Goal: Information Seeking & Learning: Learn about a topic

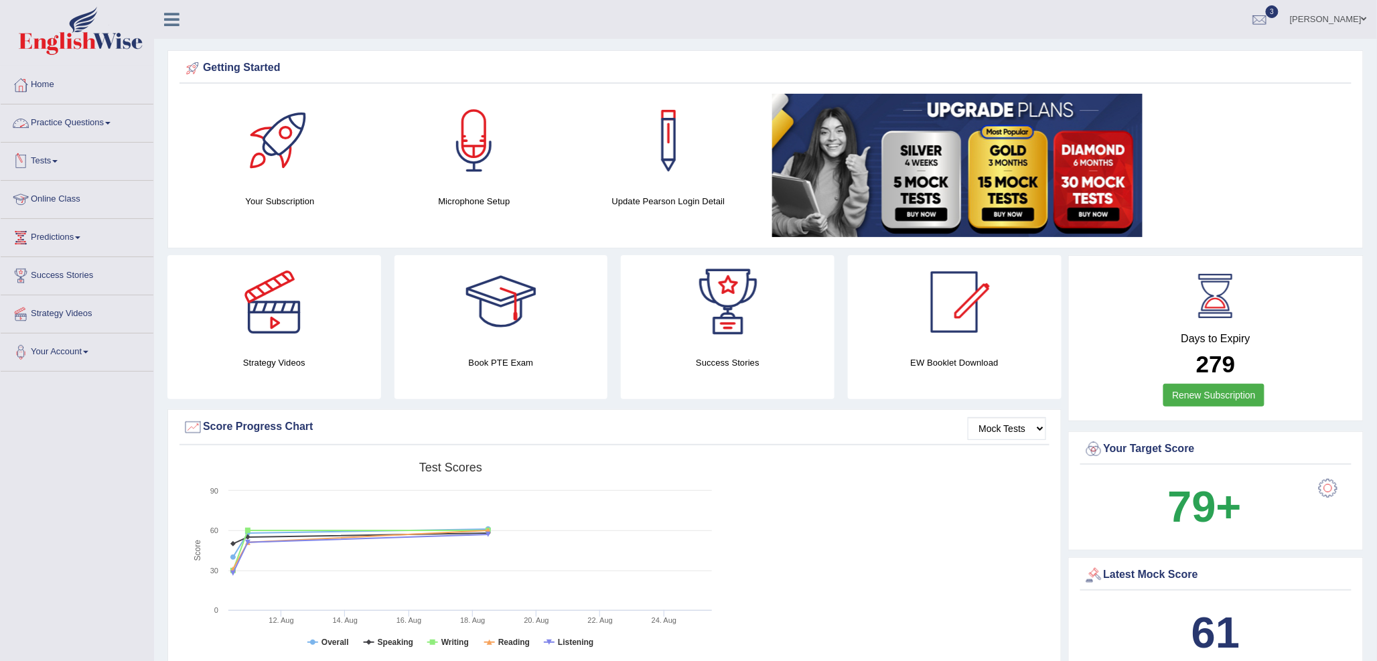
click at [83, 121] on link "Practice Questions" at bounding box center [77, 120] width 153 height 33
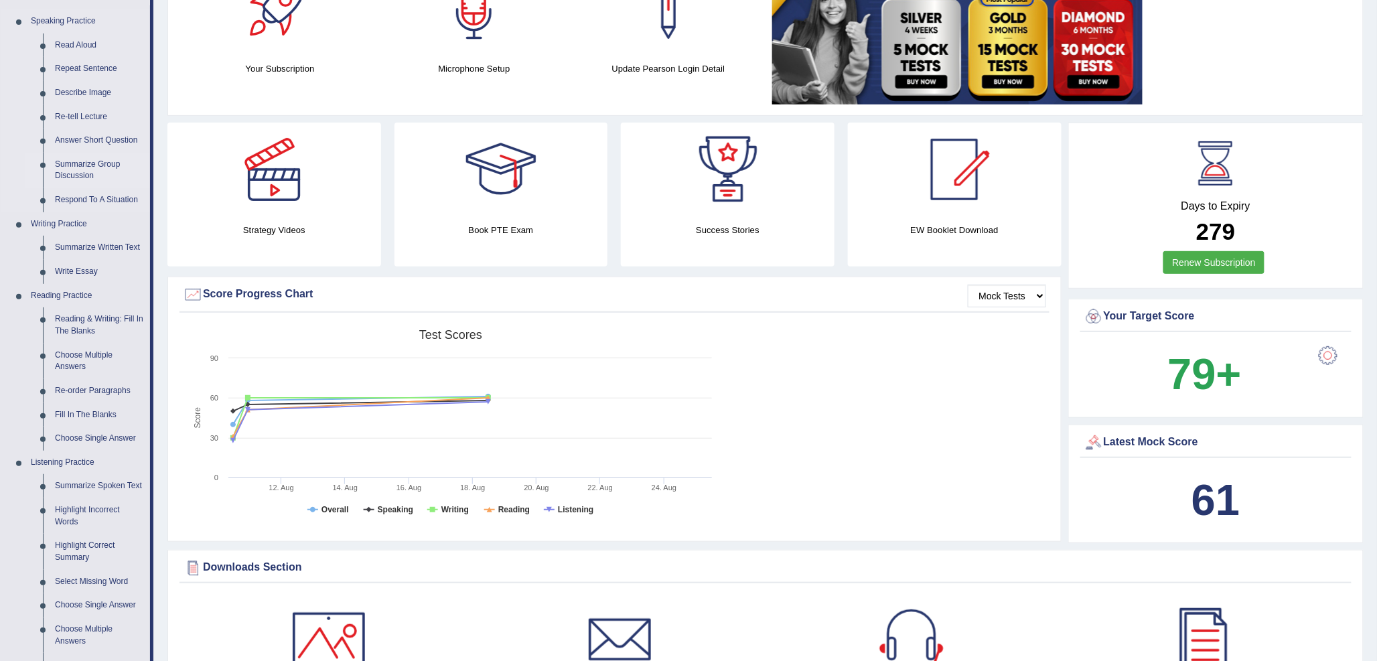
scroll to position [149, 0]
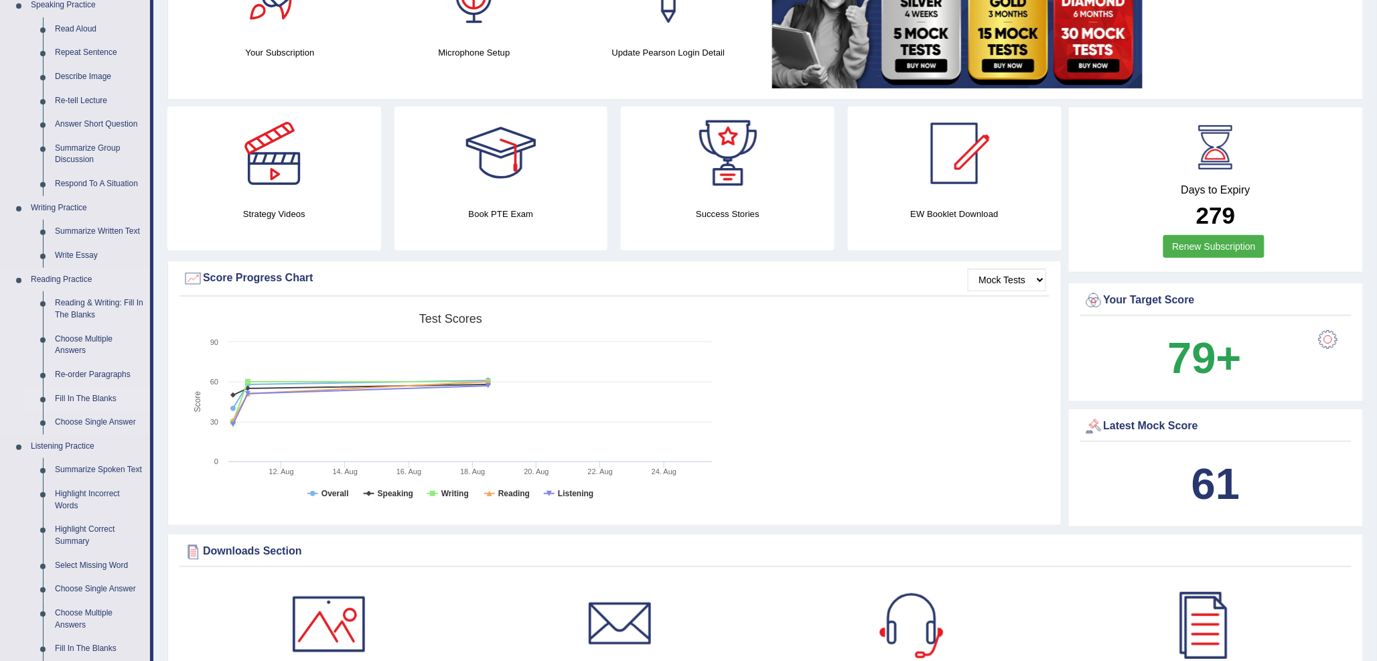
click at [78, 400] on link "Fill In The Blanks" at bounding box center [99, 399] width 101 height 24
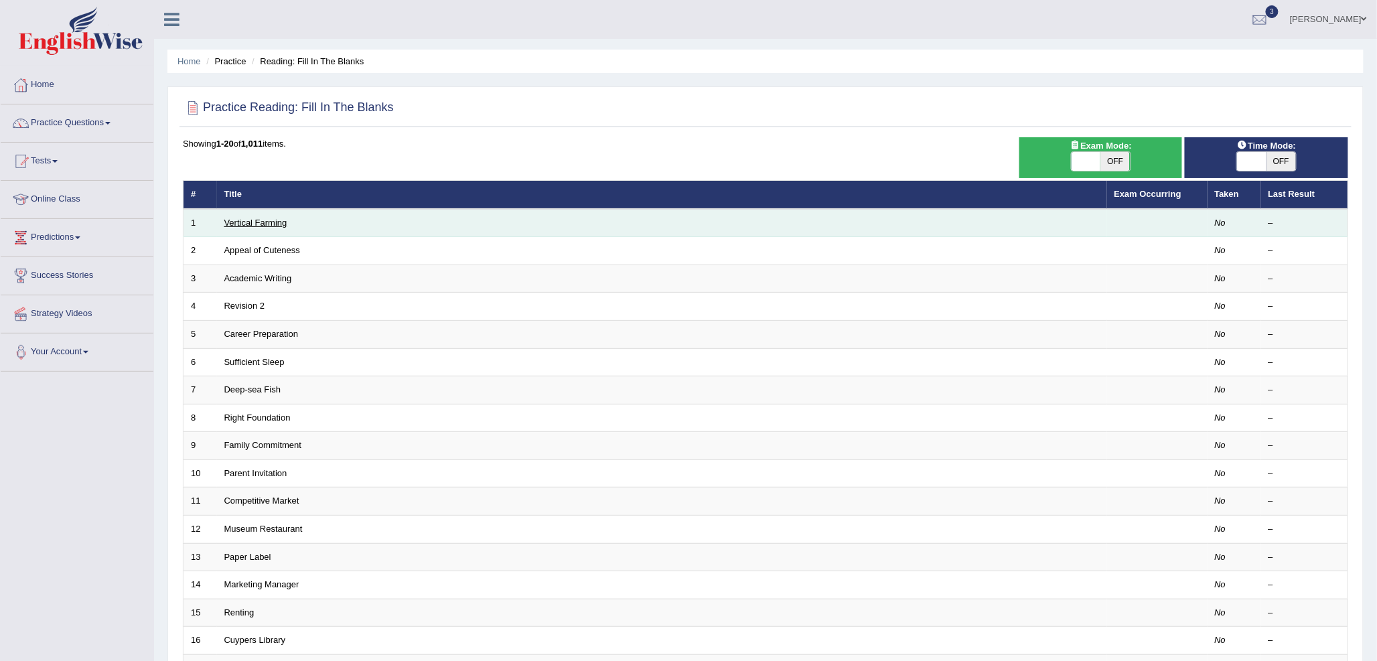
click at [256, 223] on link "Vertical Farming" at bounding box center [255, 223] width 63 height 10
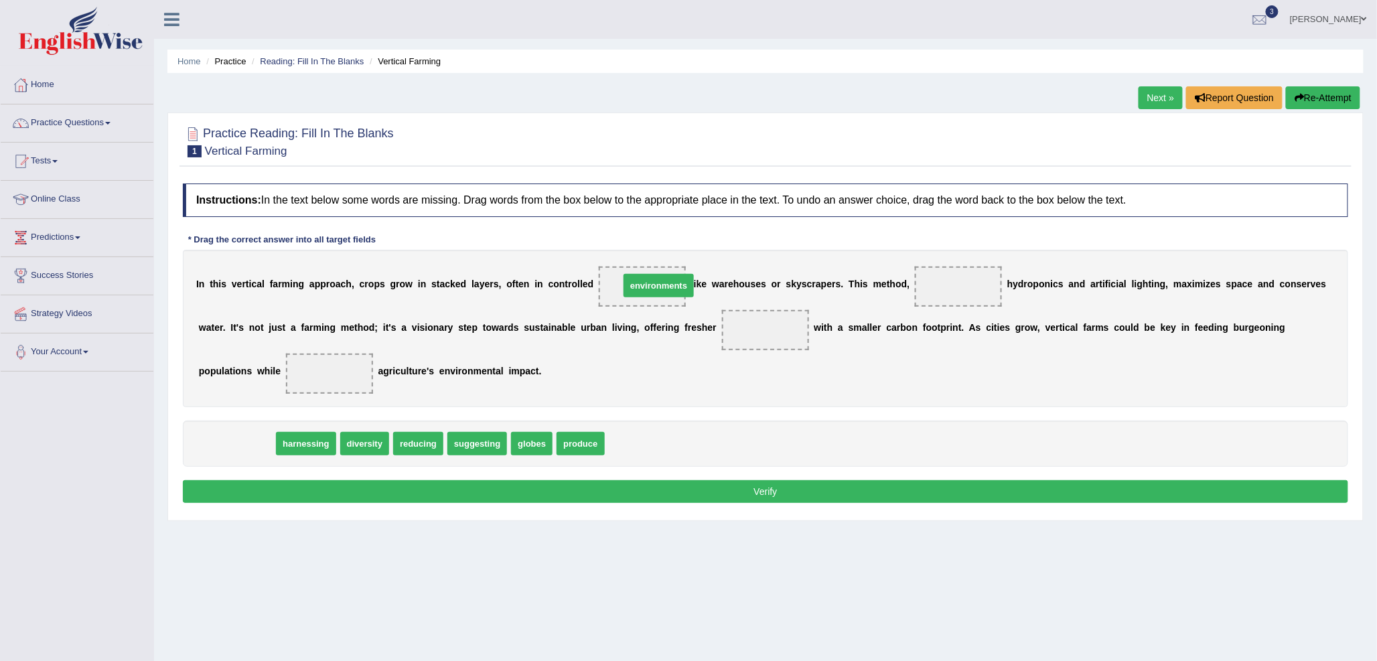
drag, startPoint x: 235, startPoint y: 441, endPoint x: 657, endPoint y: 283, distance: 450.5
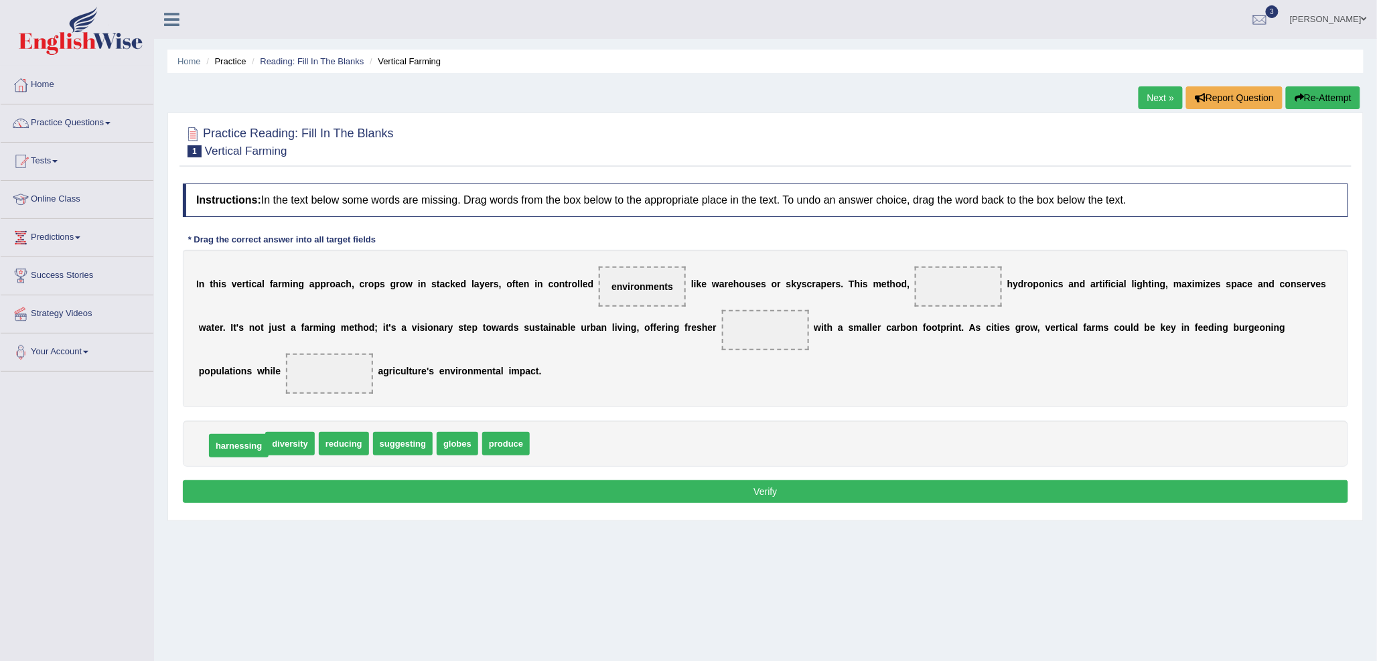
drag, startPoint x: 224, startPoint y: 442, endPoint x: 232, endPoint y: 444, distance: 7.6
drag, startPoint x: 390, startPoint y: 445, endPoint x: 953, endPoint y: 291, distance: 583.3
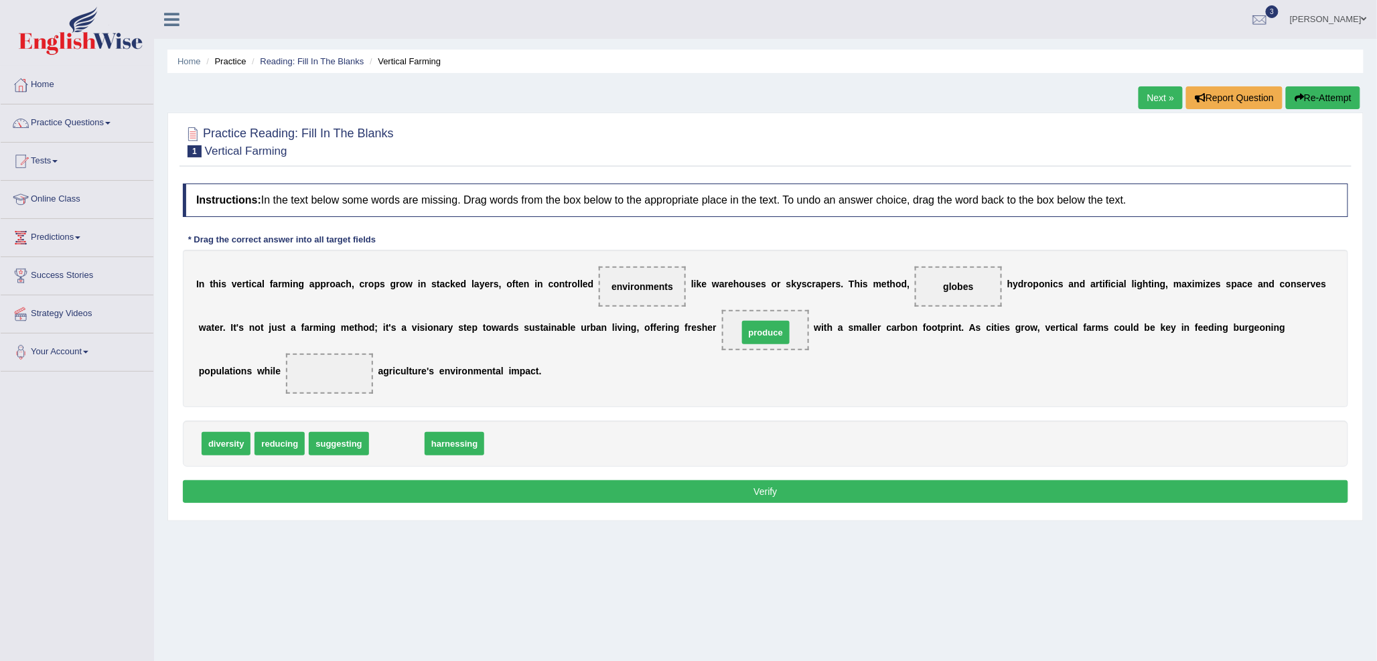
drag, startPoint x: 395, startPoint y: 443, endPoint x: 762, endPoint y: 333, distance: 383.2
drag, startPoint x: 271, startPoint y: 445, endPoint x: 317, endPoint y: 376, distance: 83.2
click at [599, 487] on button "Verify" at bounding box center [765, 491] width 1165 height 23
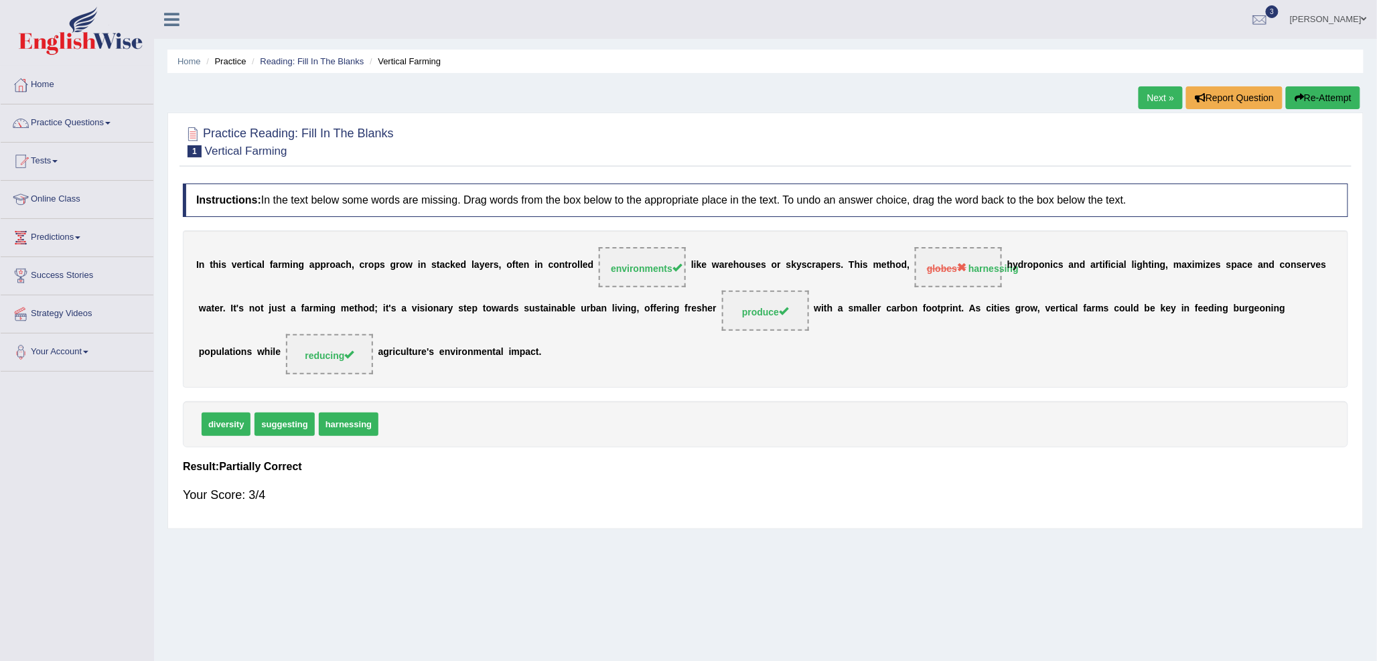
click at [1143, 94] on link "Next »" at bounding box center [1160, 97] width 44 height 23
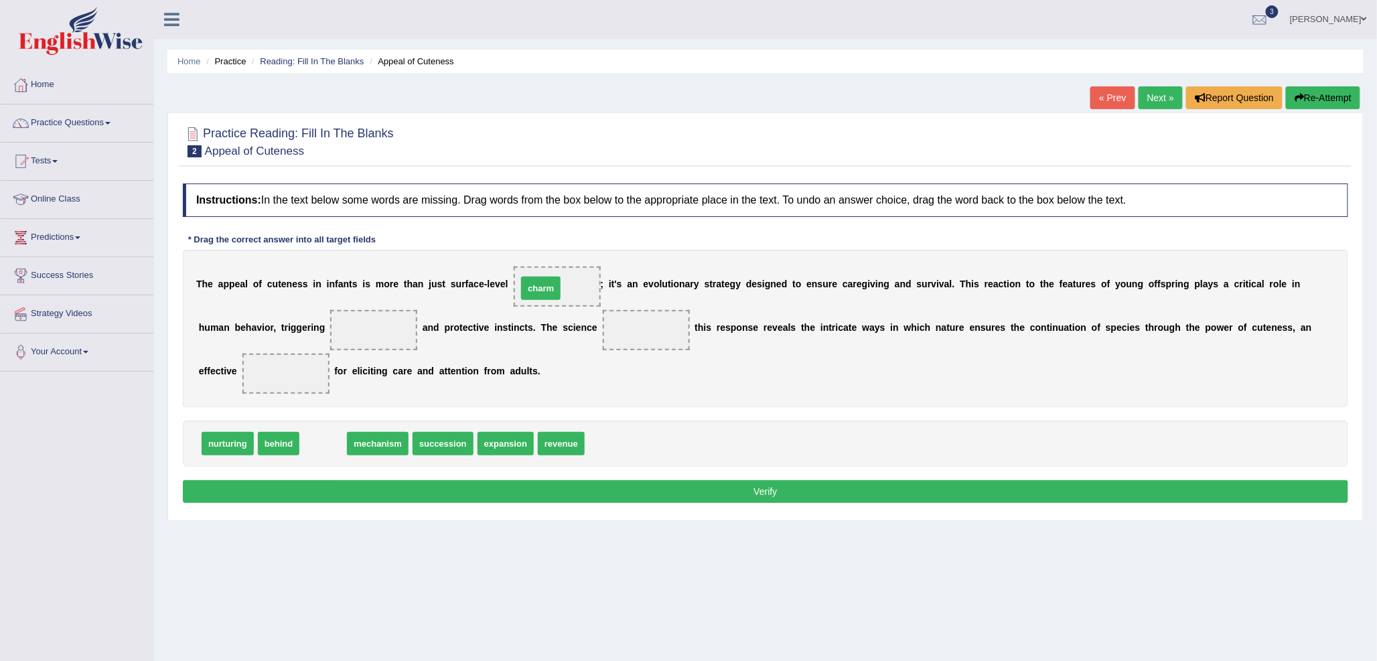
drag, startPoint x: 320, startPoint y: 441, endPoint x: 538, endPoint y: 285, distance: 267.4
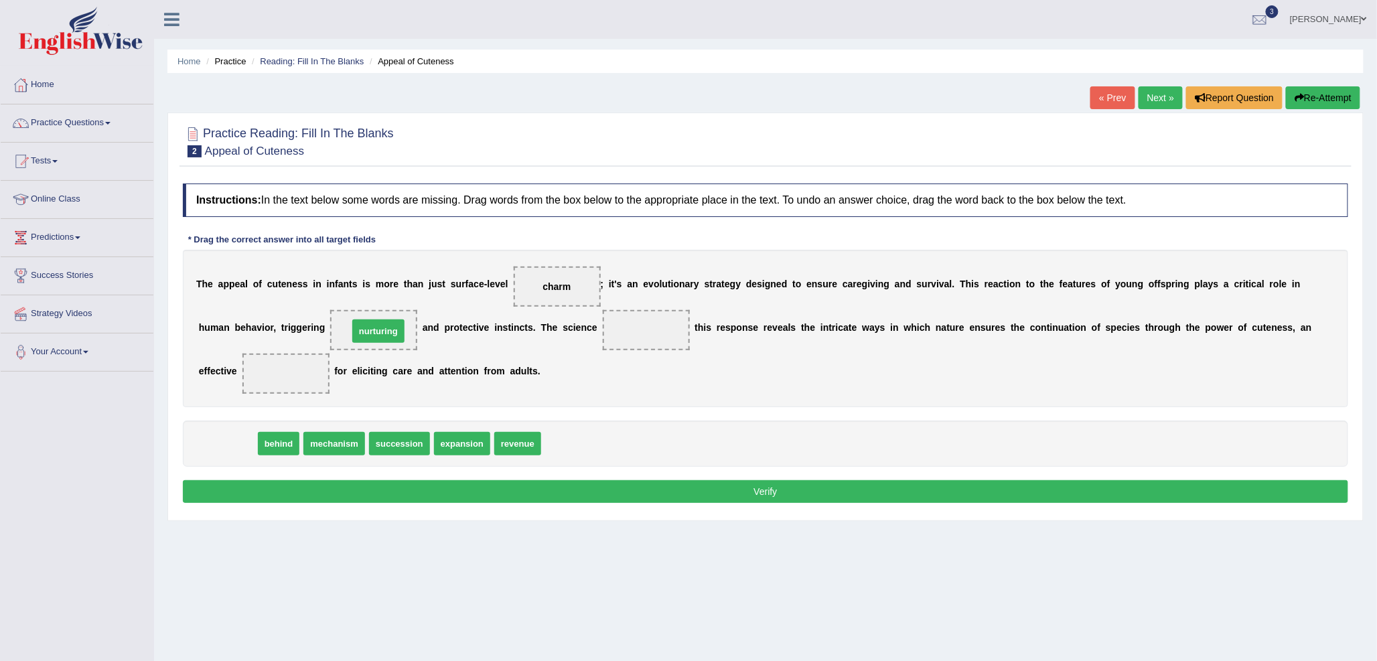
drag, startPoint x: 219, startPoint y: 438, endPoint x: 369, endPoint y: 326, distance: 187.1
drag, startPoint x: 215, startPoint y: 442, endPoint x: 637, endPoint y: 323, distance: 438.2
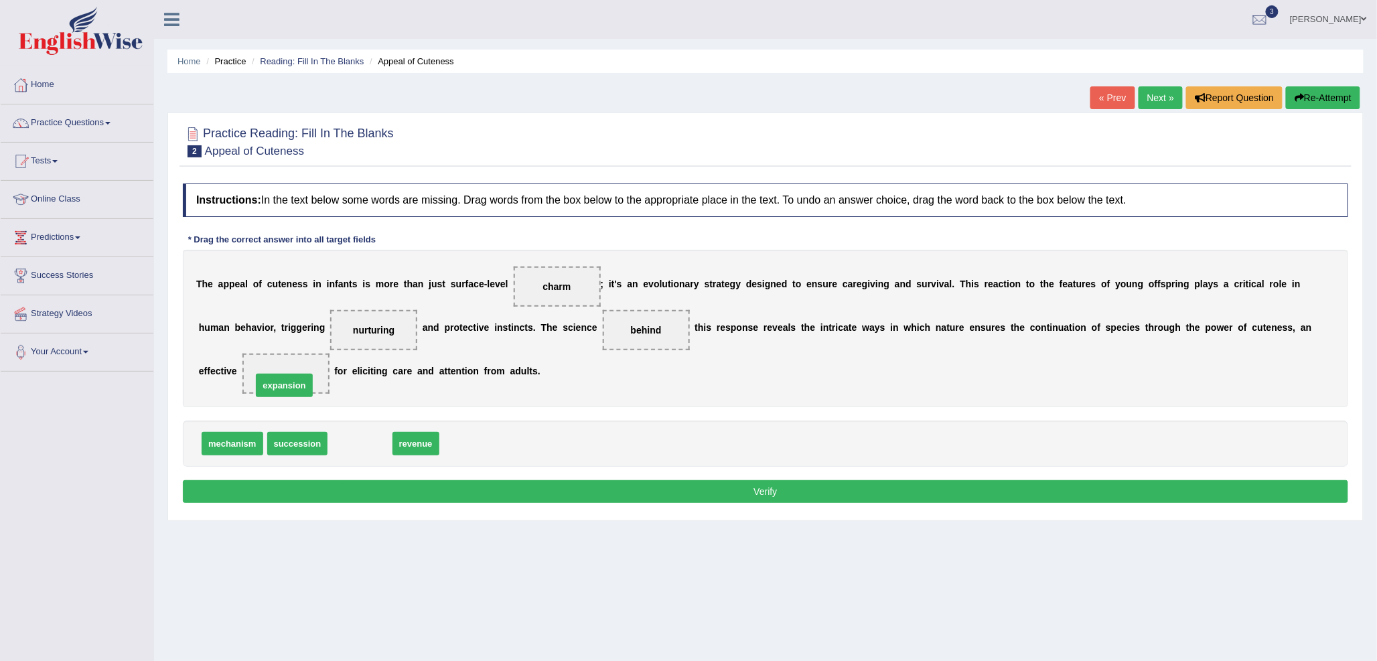
drag, startPoint x: 370, startPoint y: 443, endPoint x: 290, endPoint y: 382, distance: 101.2
click at [425, 470] on div "Instructions: In the text below some words are missing. Drag words from the box…" at bounding box center [765, 345] width 1172 height 337
click at [429, 484] on button "Verify" at bounding box center [765, 491] width 1165 height 23
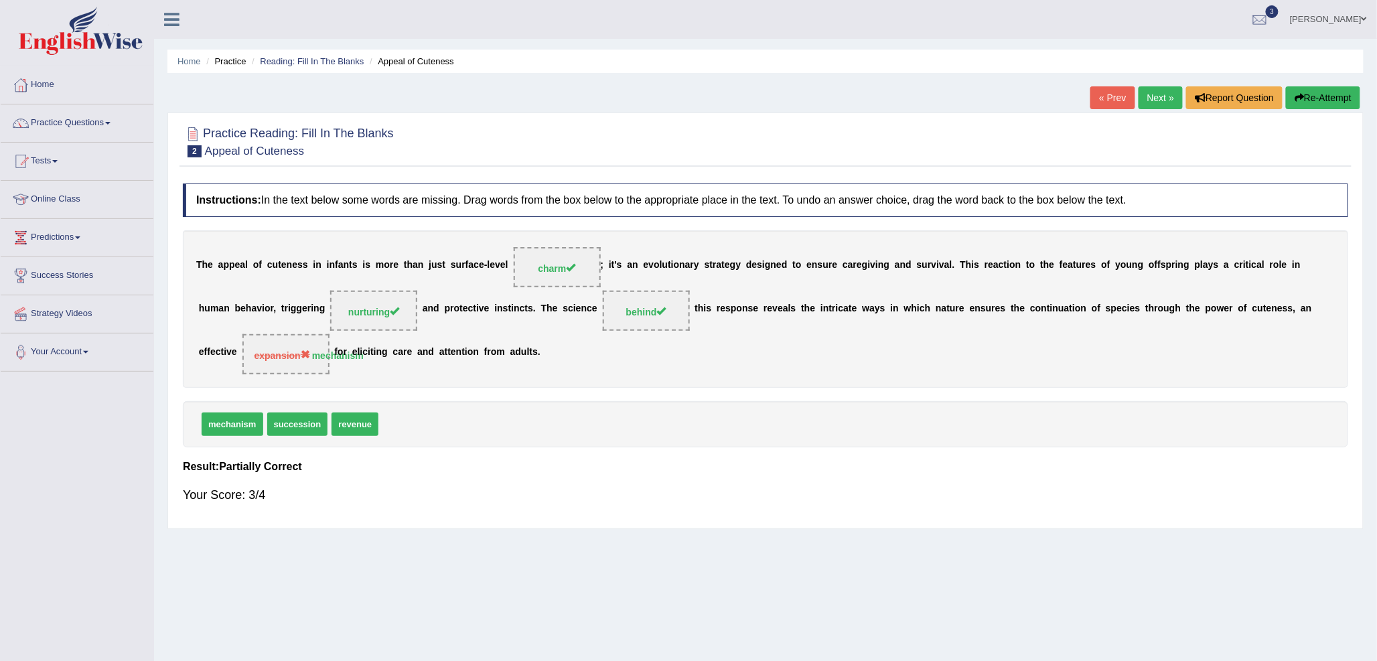
click at [1152, 95] on link "Next »" at bounding box center [1160, 97] width 44 height 23
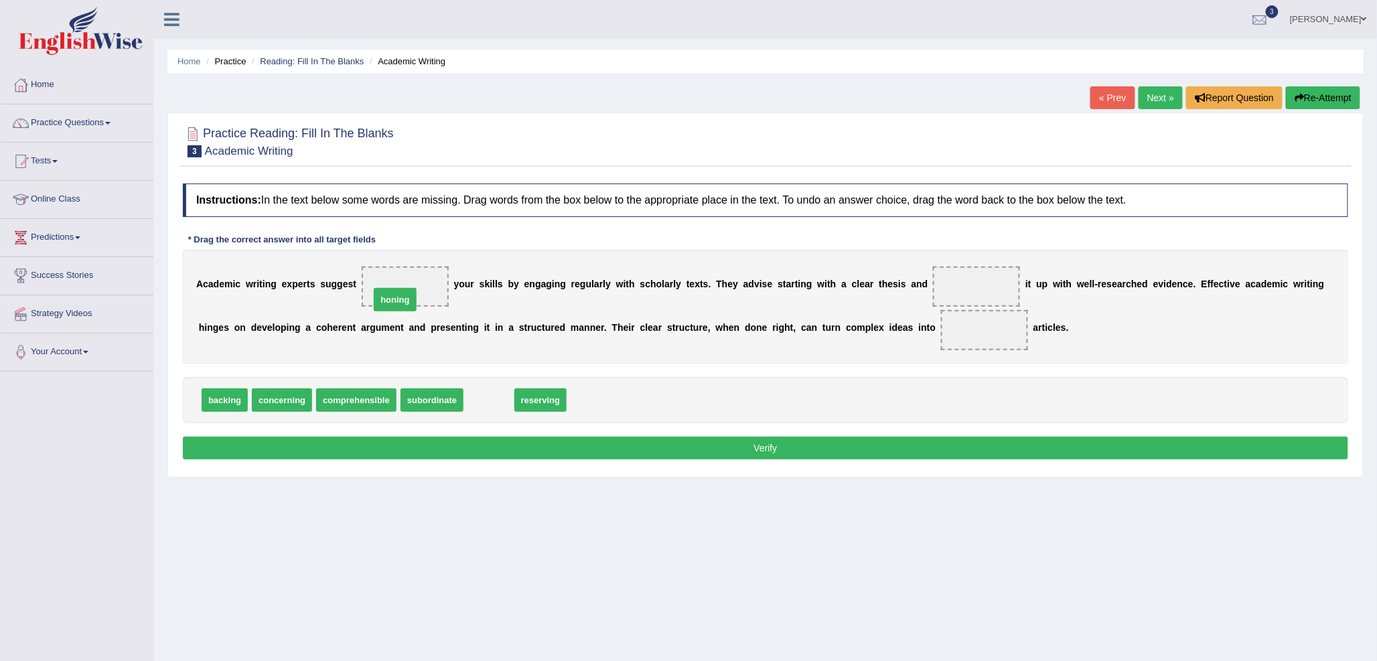
drag, startPoint x: 491, startPoint y: 400, endPoint x: 397, endPoint y: 300, distance: 137.4
drag, startPoint x: 211, startPoint y: 400, endPoint x: 979, endPoint y: 291, distance: 775.7
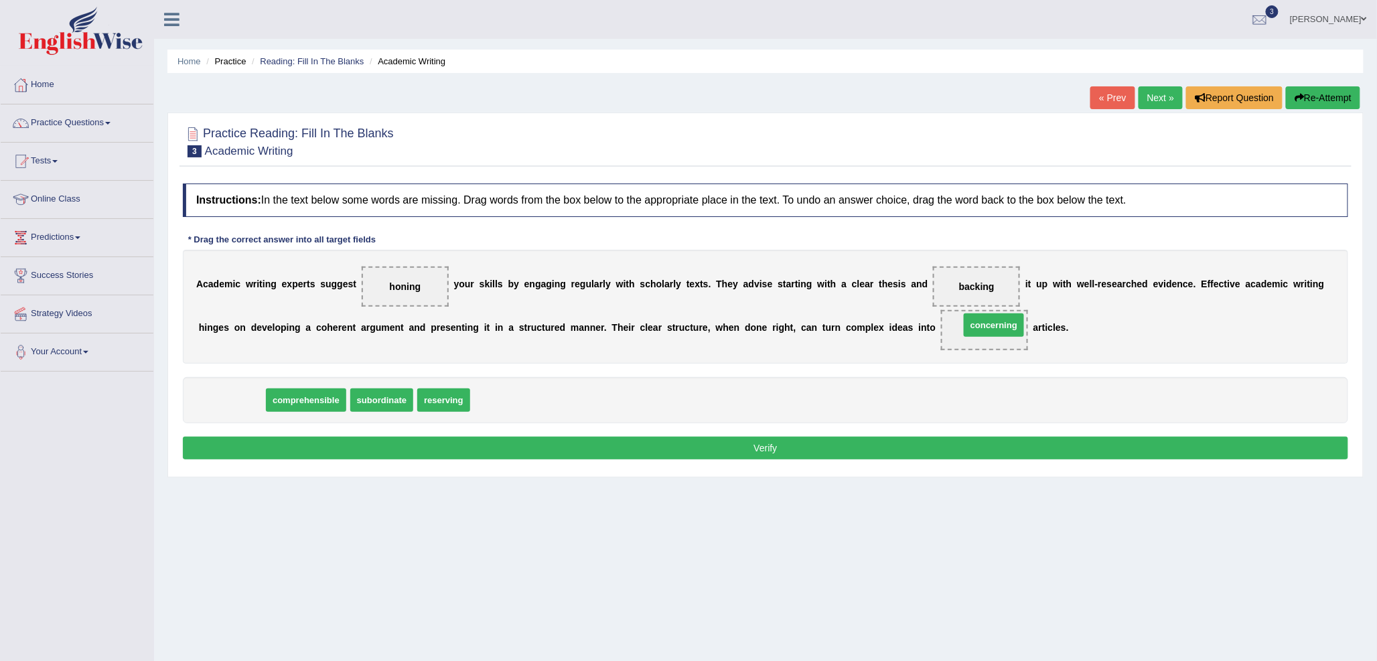
drag, startPoint x: 210, startPoint y: 399, endPoint x: 968, endPoint y: 325, distance: 761.6
click at [779, 450] on button "Verify" at bounding box center [765, 448] width 1165 height 23
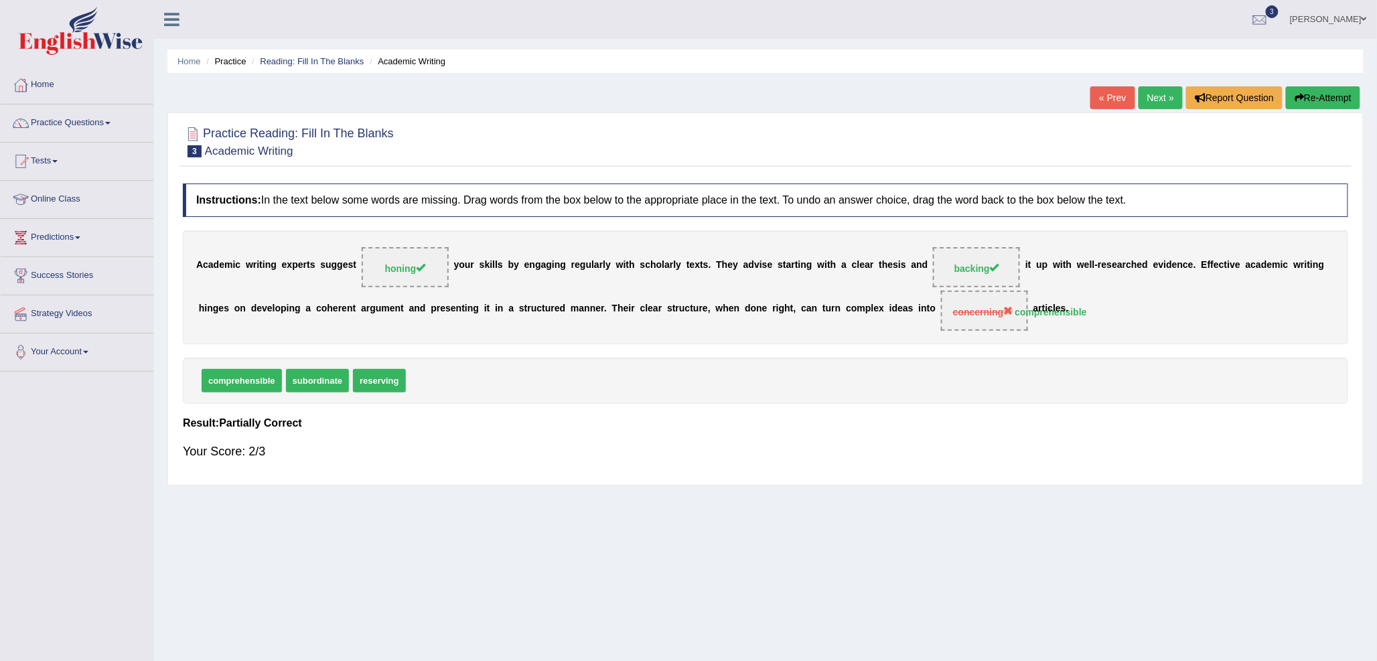
click at [1156, 99] on link "Next »" at bounding box center [1160, 97] width 44 height 23
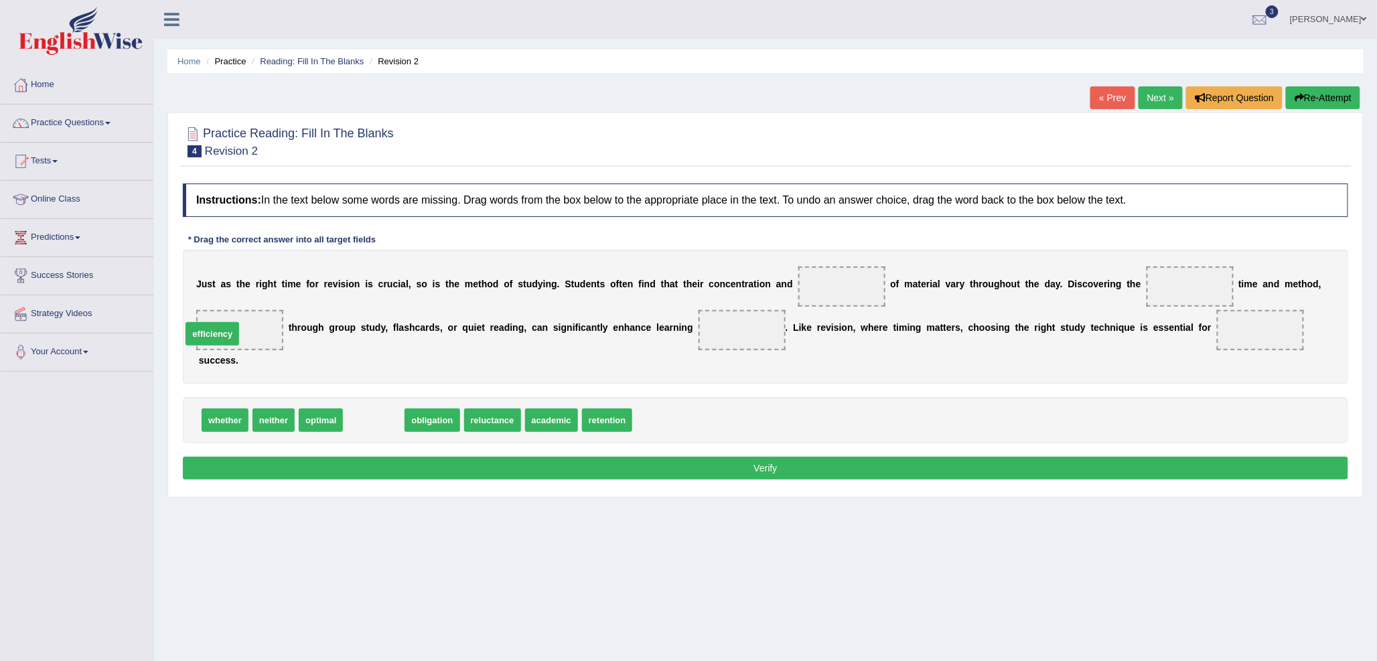
drag, startPoint x: 378, startPoint y: 423, endPoint x: 224, endPoint y: 338, distance: 175.9
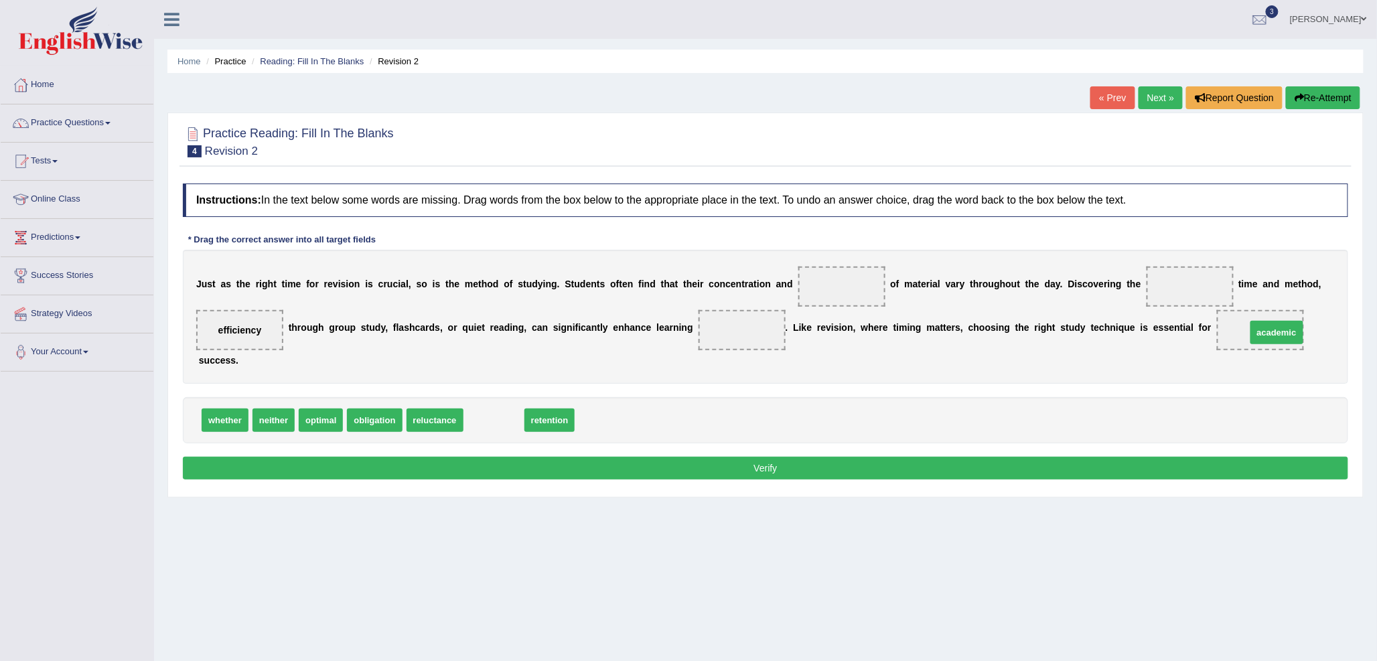
drag, startPoint x: 550, startPoint y: 418, endPoint x: 1274, endPoint y: 333, distance: 729.5
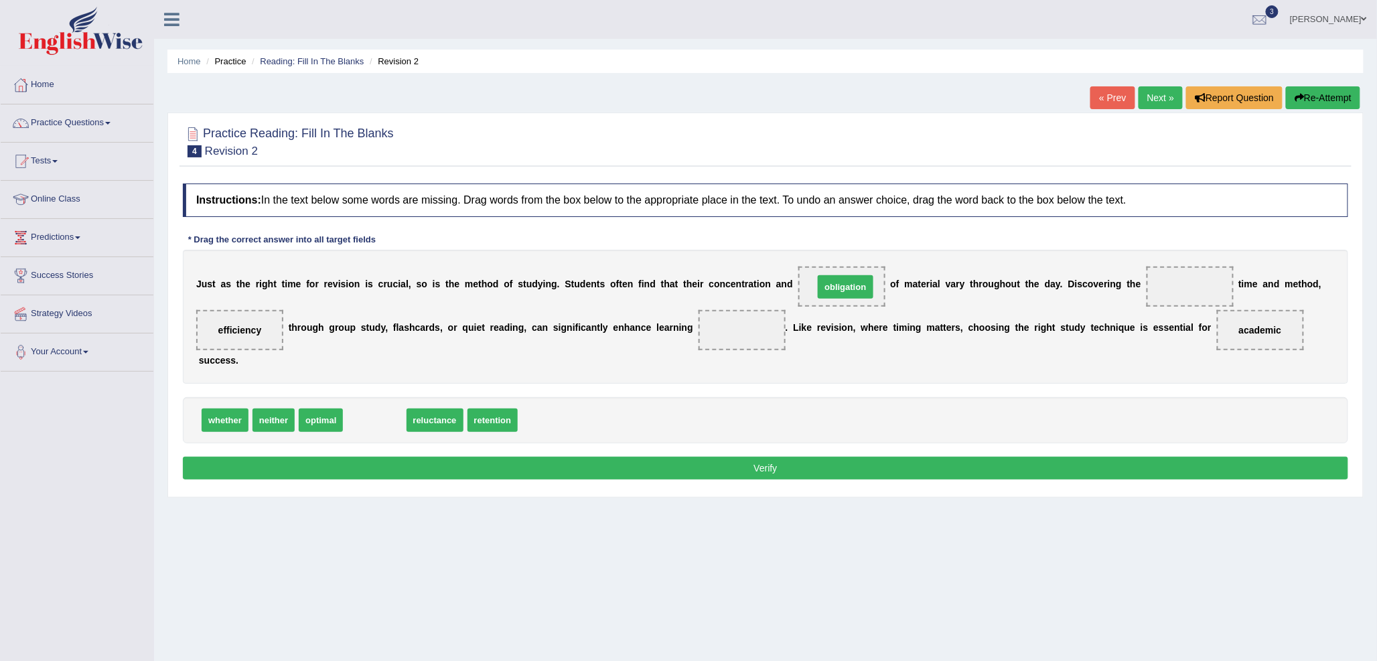
drag, startPoint x: 376, startPoint y: 415, endPoint x: 847, endPoint y: 282, distance: 489.2
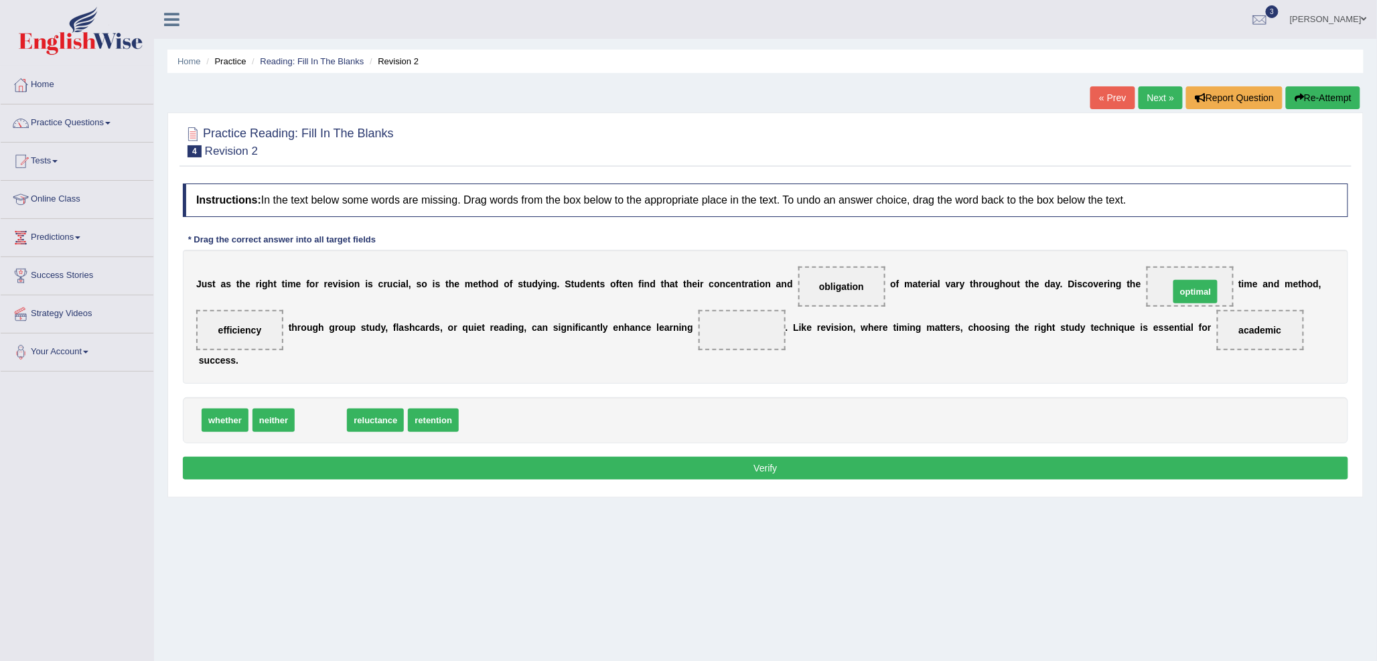
drag, startPoint x: 319, startPoint y: 418, endPoint x: 1196, endPoint y: 290, distance: 885.8
click at [762, 467] on button "Verify" at bounding box center [765, 468] width 1165 height 23
drag, startPoint x: 390, startPoint y: 418, endPoint x: 749, endPoint y: 326, distance: 370.6
click at [730, 462] on button "Verify" at bounding box center [765, 468] width 1165 height 23
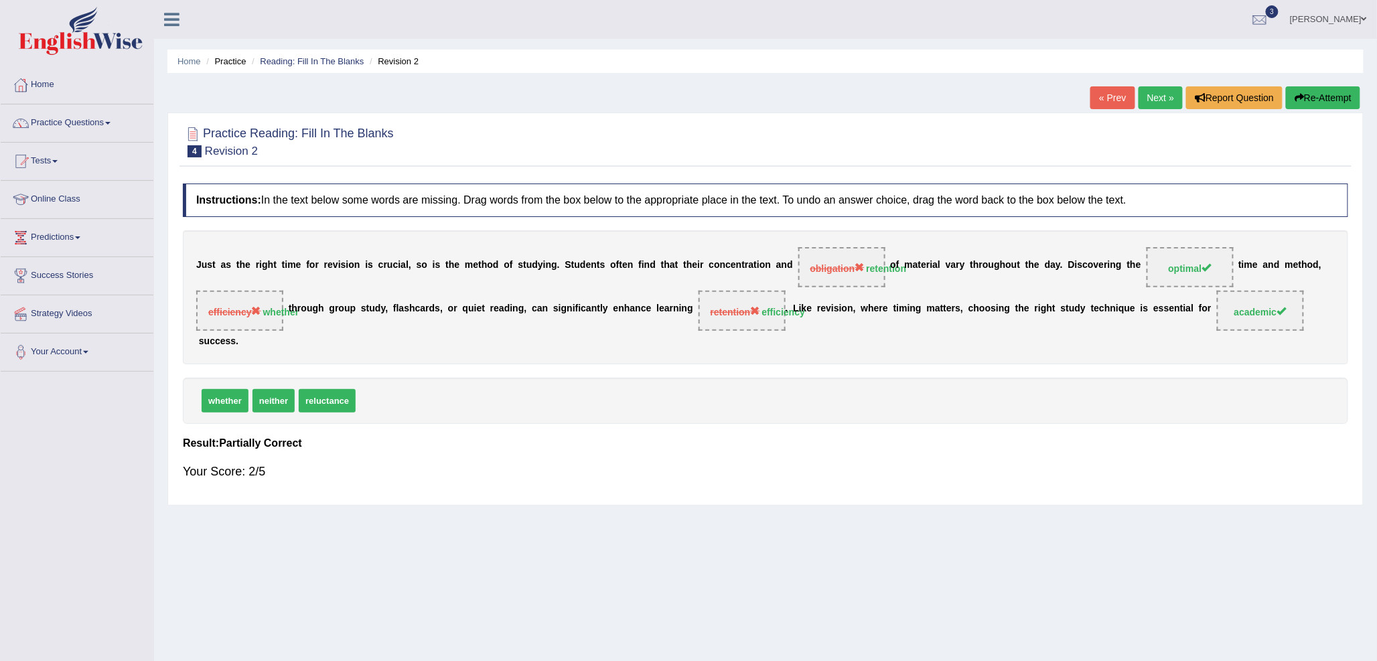
click at [1163, 100] on link "Next »" at bounding box center [1160, 97] width 44 height 23
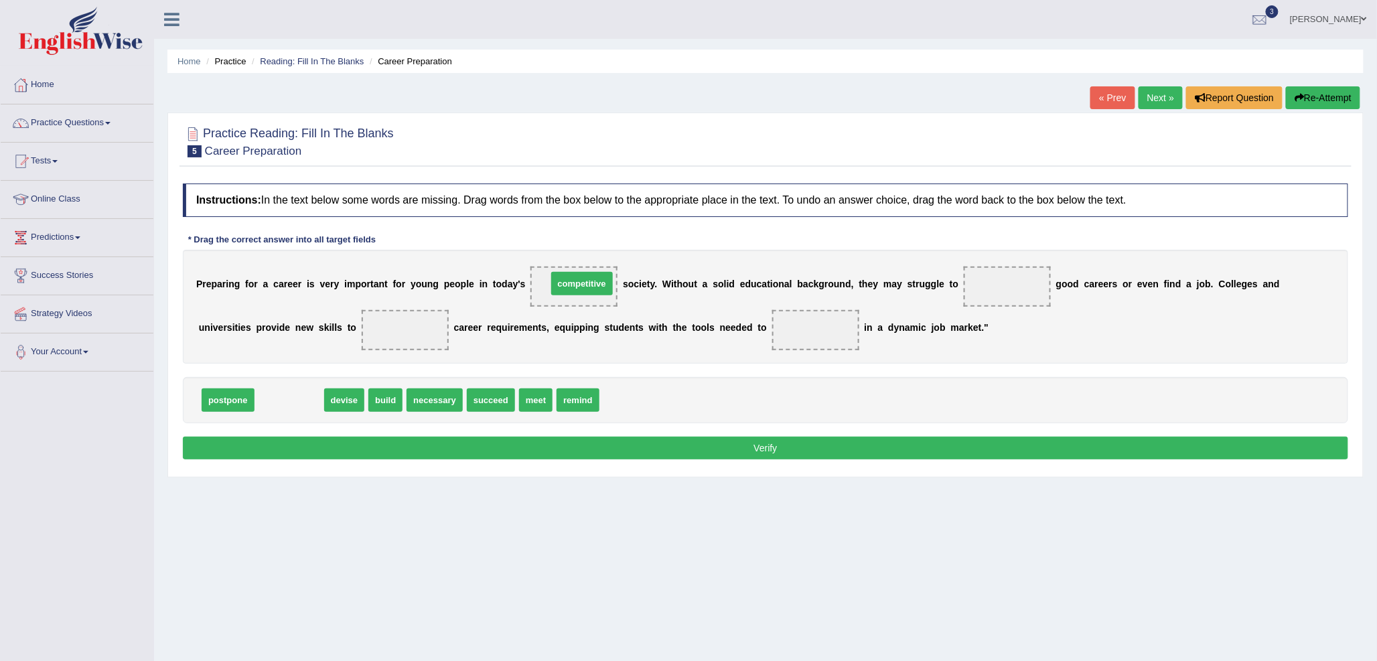
drag, startPoint x: 273, startPoint y: 398, endPoint x: 565, endPoint y: 282, distance: 314.9
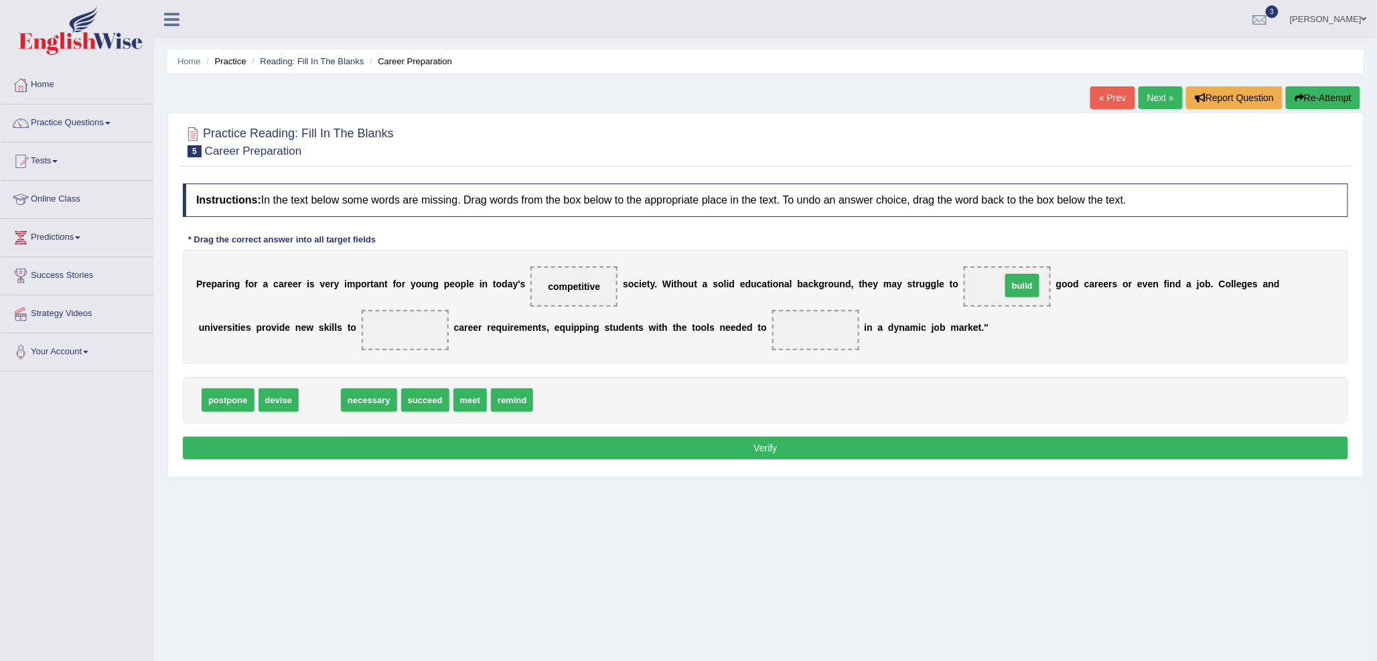
drag, startPoint x: 318, startPoint y: 400, endPoint x: 1014, endPoint y: 284, distance: 706.0
drag, startPoint x: 271, startPoint y: 400, endPoint x: 397, endPoint y: 325, distance: 147.4
drag, startPoint x: 384, startPoint y: 403, endPoint x: 820, endPoint y: 339, distance: 440.6
click at [791, 449] on button "Verify" at bounding box center [765, 448] width 1165 height 23
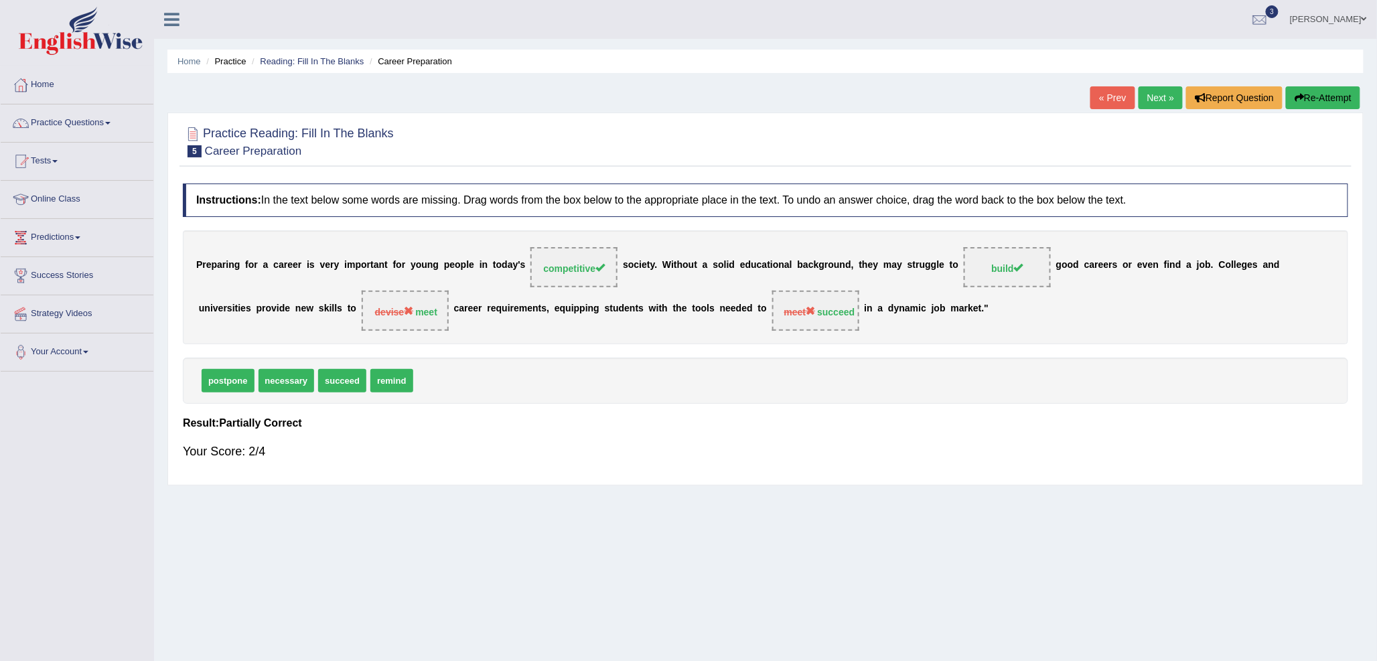
click at [1146, 106] on link "Next »" at bounding box center [1160, 97] width 44 height 23
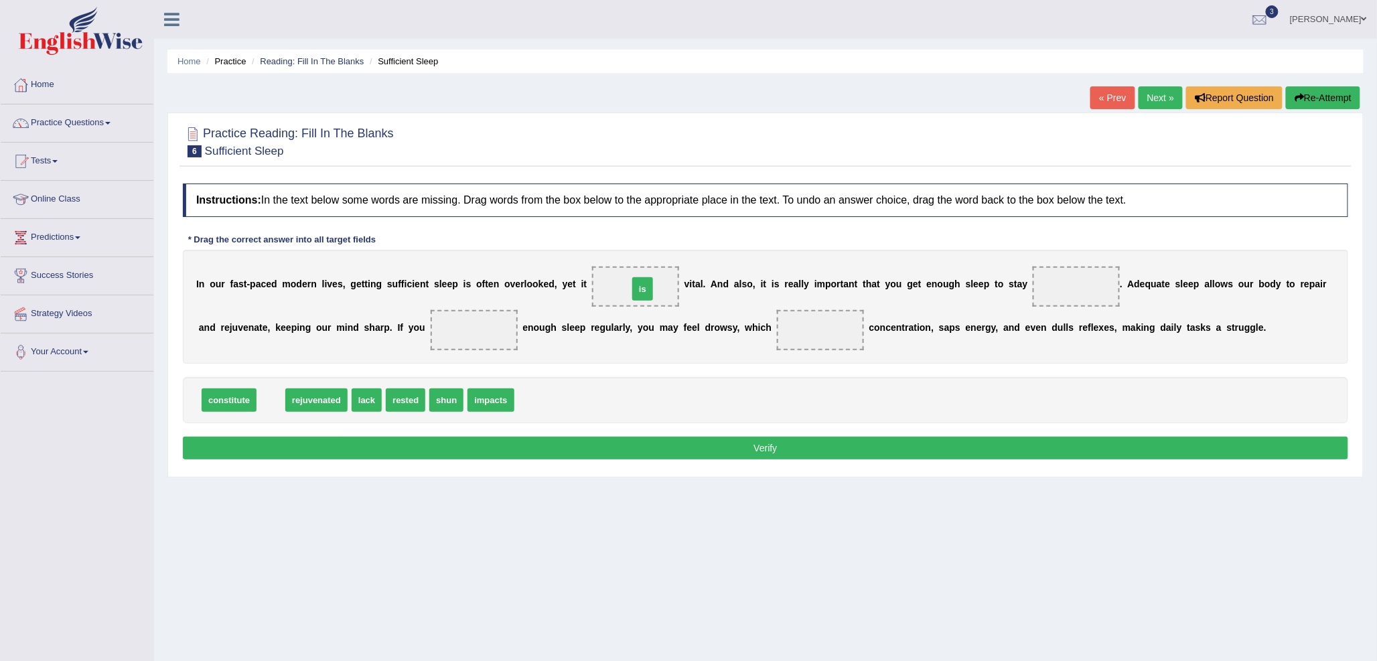
drag, startPoint x: 269, startPoint y: 398, endPoint x: 641, endPoint y: 286, distance: 388.1
drag, startPoint x: 379, startPoint y: 404, endPoint x: 1066, endPoint y: 296, distance: 695.4
drag, startPoint x: 336, startPoint y: 396, endPoint x: 469, endPoint y: 327, distance: 150.0
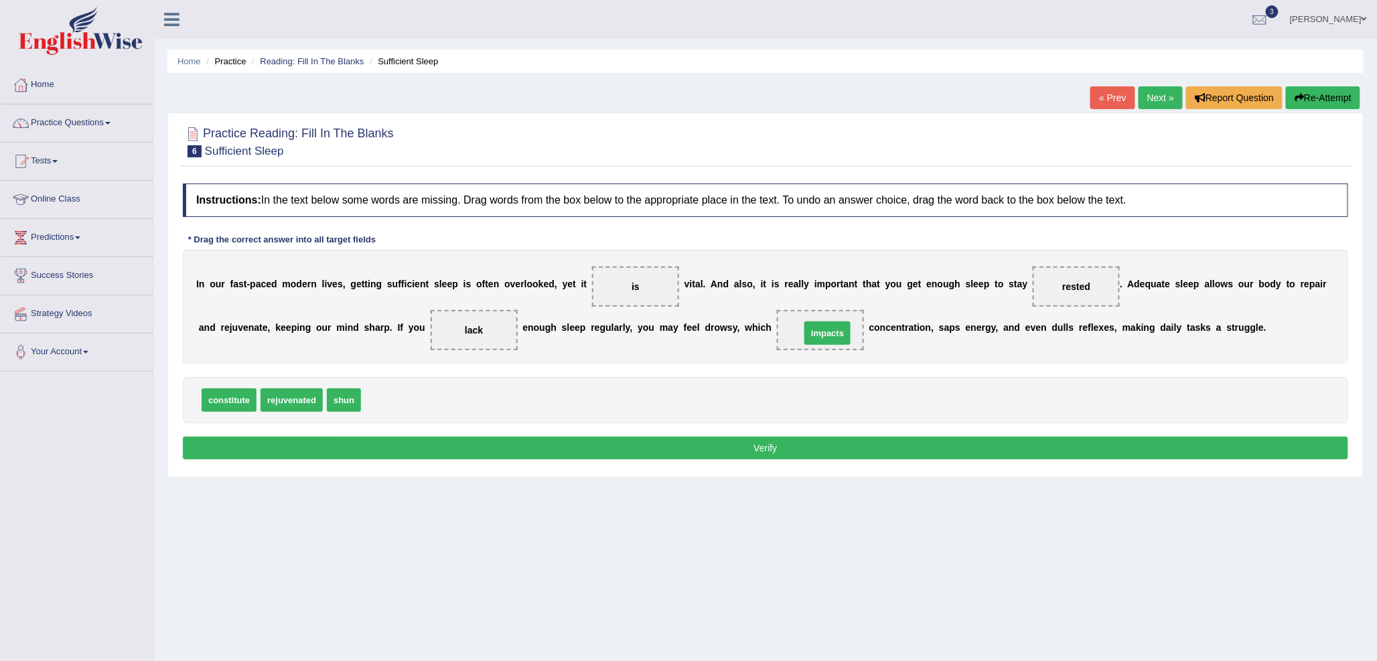
drag, startPoint x: 387, startPoint y: 399, endPoint x: 826, endPoint y: 332, distance: 444.3
click at [711, 447] on button "Verify" at bounding box center [765, 448] width 1165 height 23
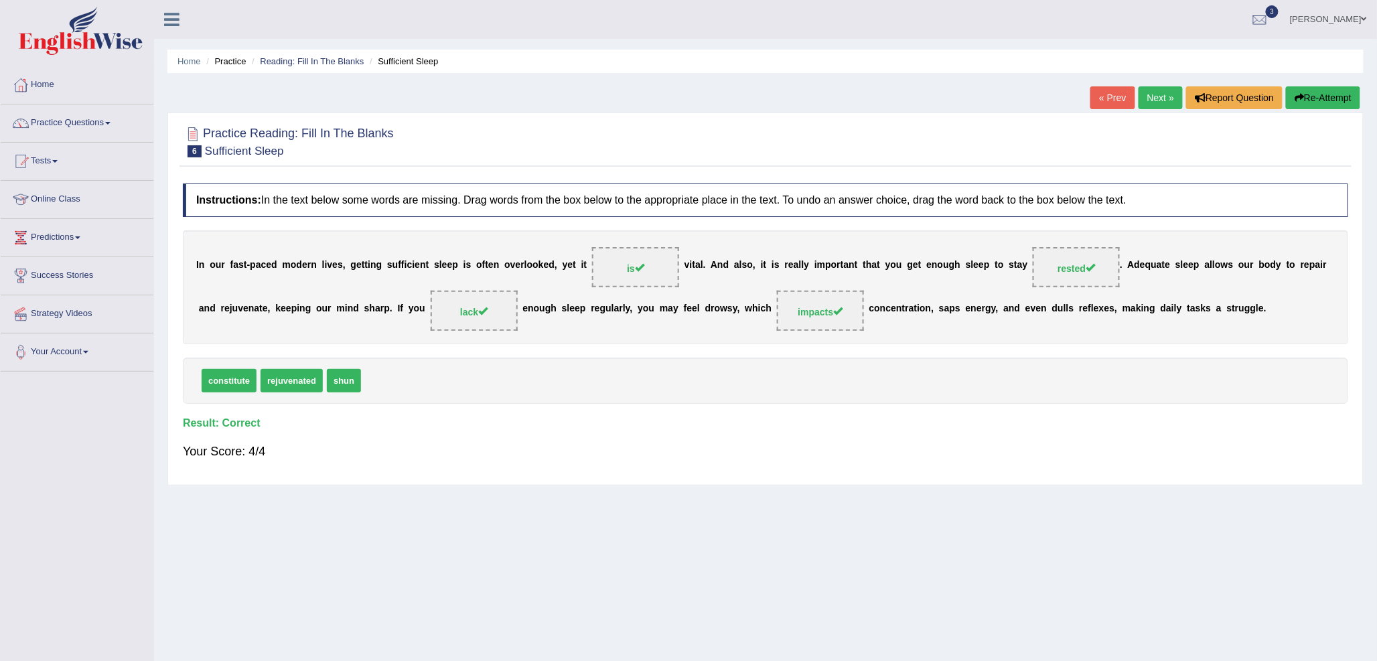
click at [1148, 104] on link "Next »" at bounding box center [1160, 97] width 44 height 23
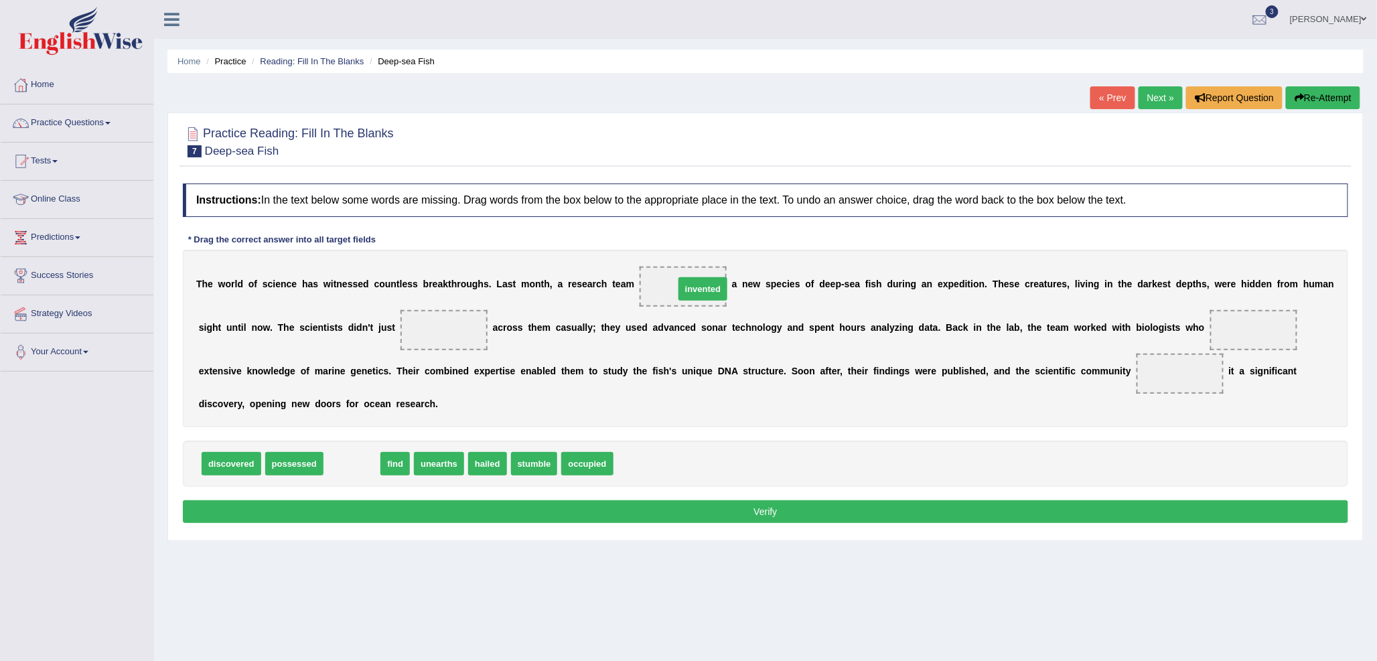
drag, startPoint x: 358, startPoint y: 463, endPoint x: 708, endPoint y: 289, distance: 392.0
drag, startPoint x: 220, startPoint y: 459, endPoint x: 680, endPoint y: 281, distance: 493.7
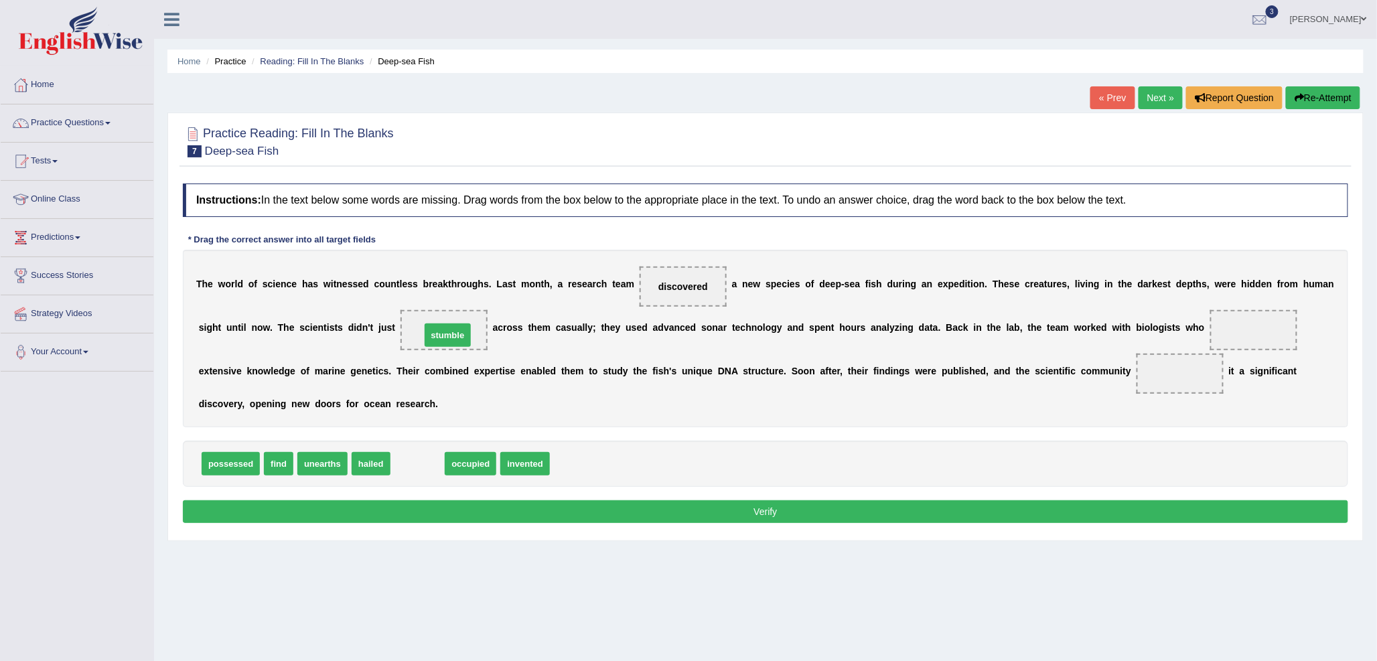
drag, startPoint x: 415, startPoint y: 471, endPoint x: 445, endPoint y: 342, distance: 132.0
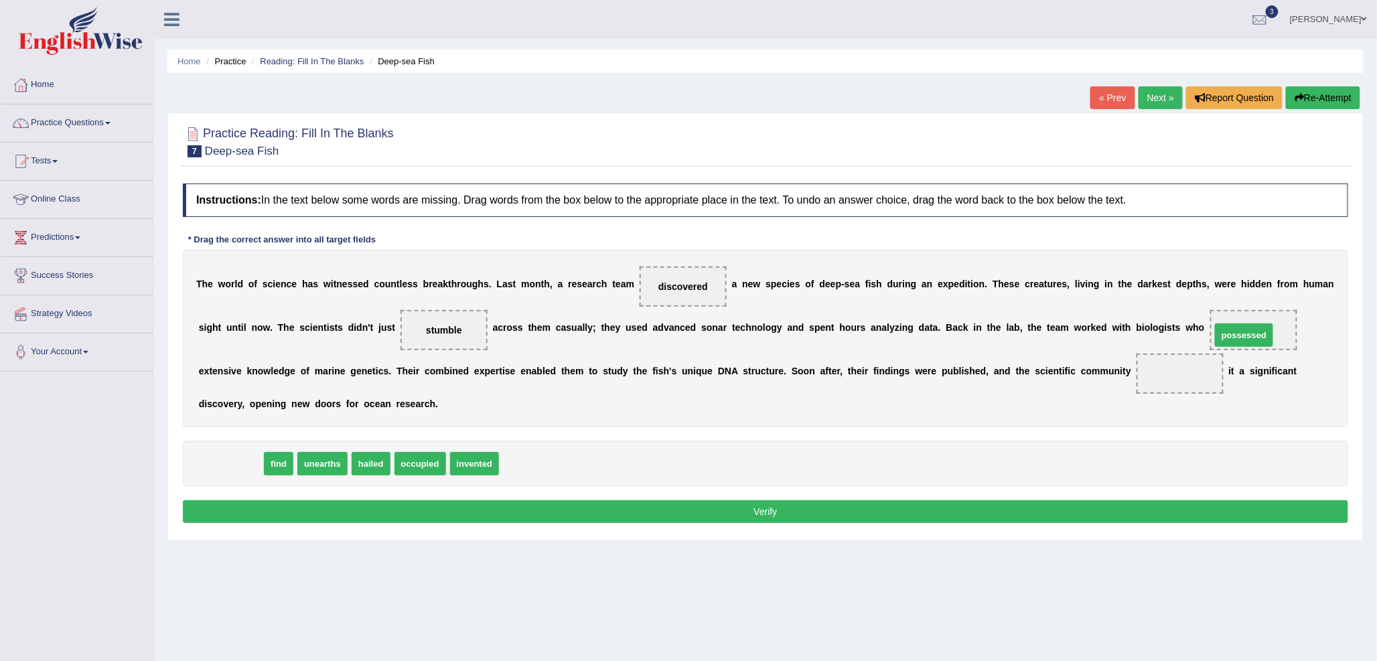
drag, startPoint x: 230, startPoint y: 462, endPoint x: 1243, endPoint y: 333, distance: 1021.2
drag, startPoint x: 209, startPoint y: 462, endPoint x: 1177, endPoint y: 373, distance: 972.3
click at [748, 504] on button "Verify" at bounding box center [765, 511] width 1165 height 23
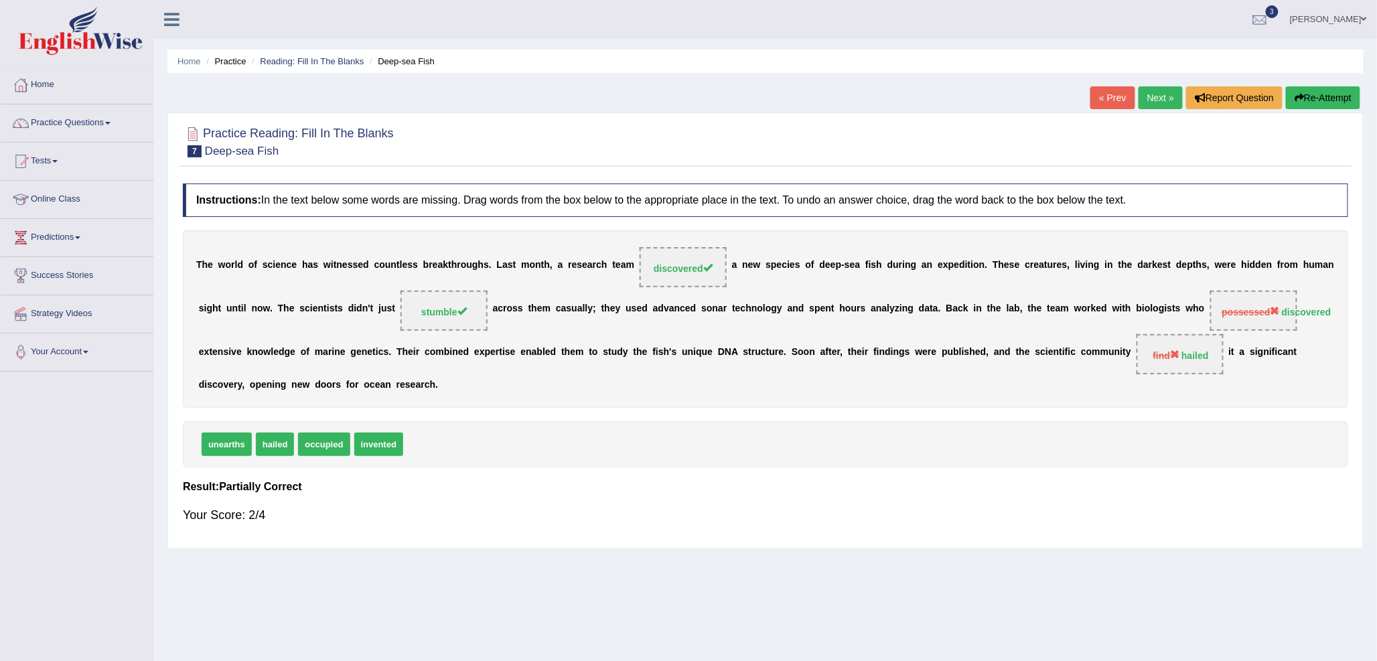
click at [1156, 88] on link "Next »" at bounding box center [1160, 97] width 44 height 23
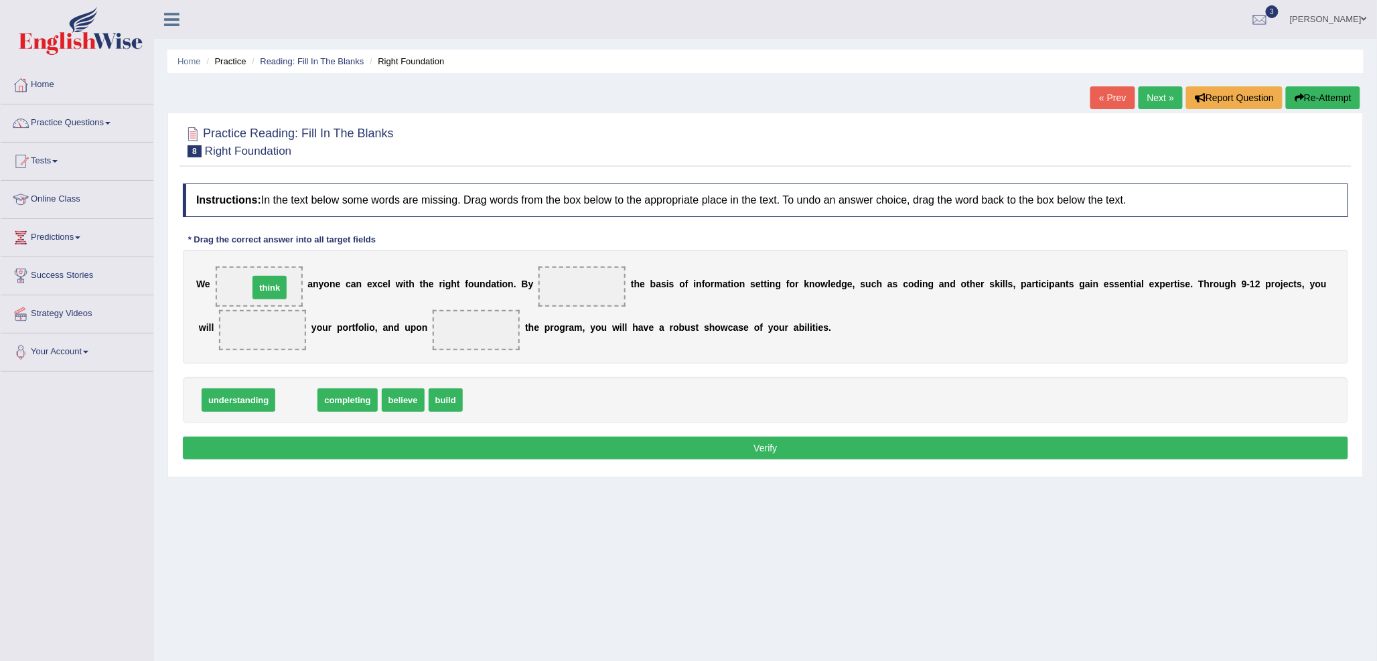
drag, startPoint x: 301, startPoint y: 402, endPoint x: 275, endPoint y: 290, distance: 115.6
drag, startPoint x: 252, startPoint y: 286, endPoint x: 518, endPoint y: 423, distance: 299.2
drag, startPoint x: 369, startPoint y: 406, endPoint x: 263, endPoint y: 285, distance: 160.4
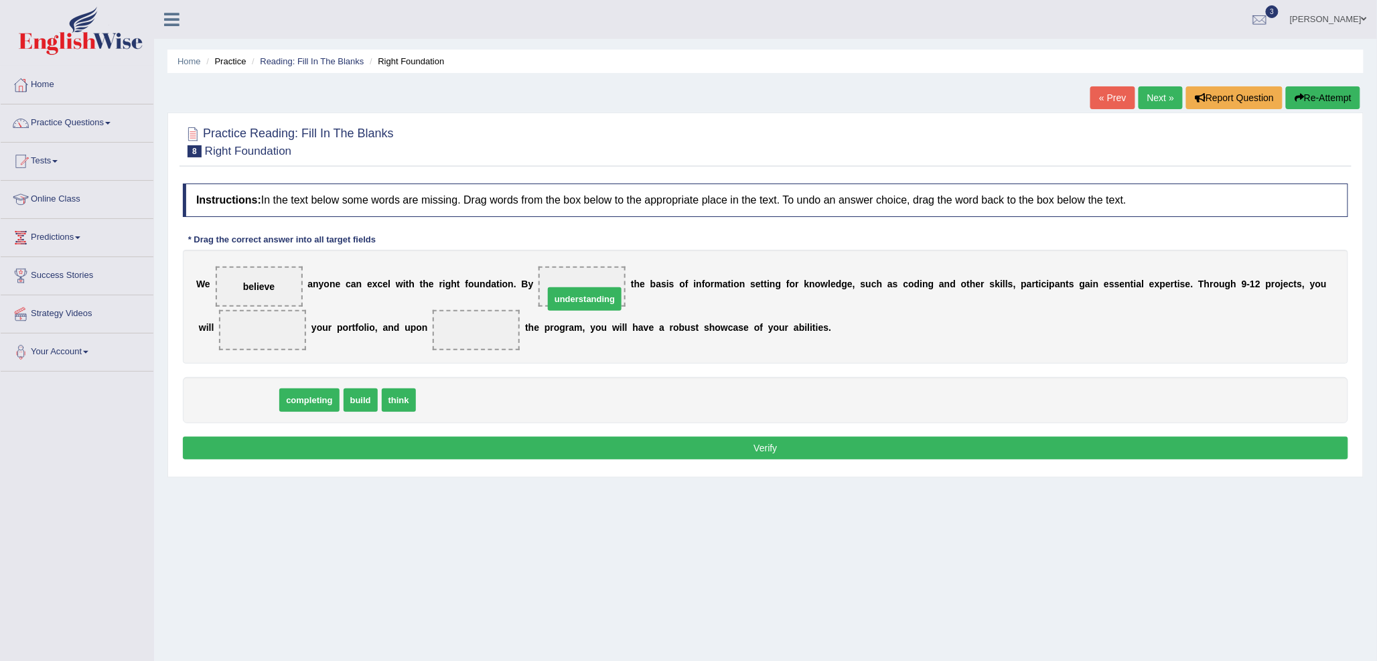
drag, startPoint x: 245, startPoint y: 399, endPoint x: 592, endPoint y: 292, distance: 363.0
drag, startPoint x: 271, startPoint y: 412, endPoint x: 264, endPoint y: 366, distance: 45.9
click at [263, 349] on div "Instructions: In the text below some words are missing. Drag words from the box…" at bounding box center [765, 323] width 1172 height 293
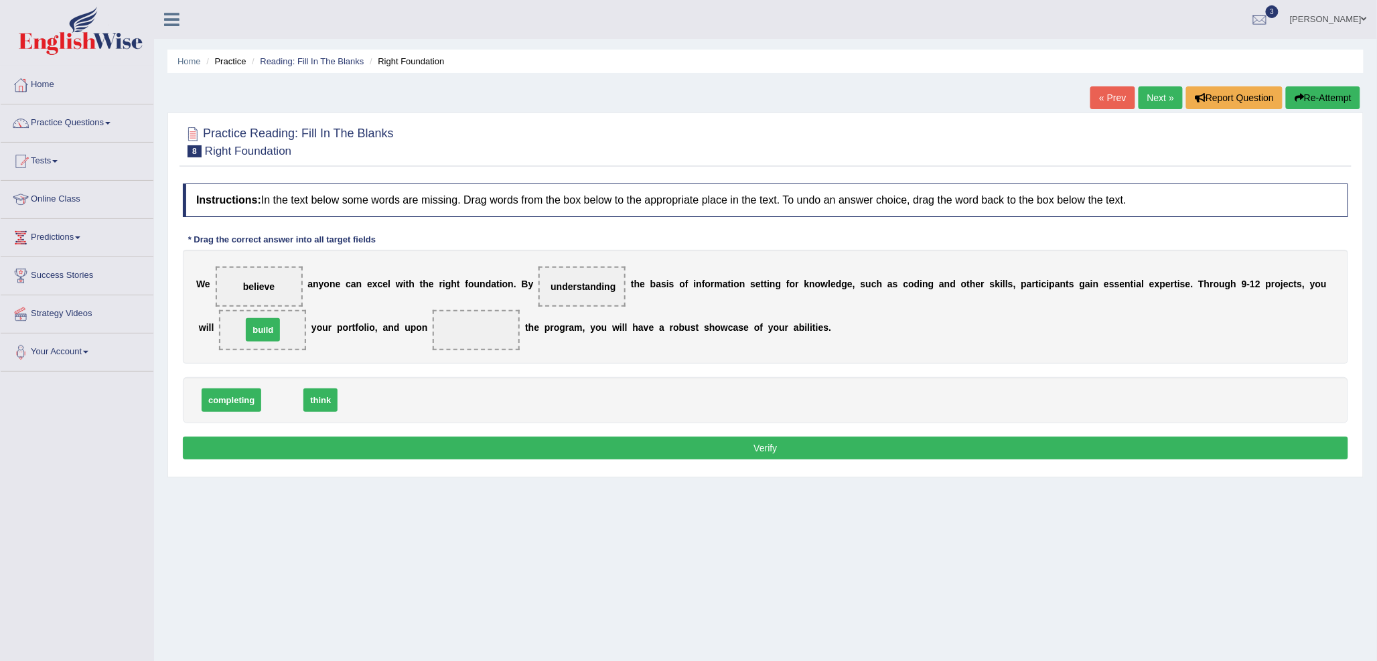
drag, startPoint x: 281, startPoint y: 393, endPoint x: 262, endPoint y: 323, distance: 72.9
drag, startPoint x: 222, startPoint y: 402, endPoint x: 449, endPoint y: 332, distance: 238.3
click at [484, 447] on button "Verify" at bounding box center [765, 448] width 1165 height 23
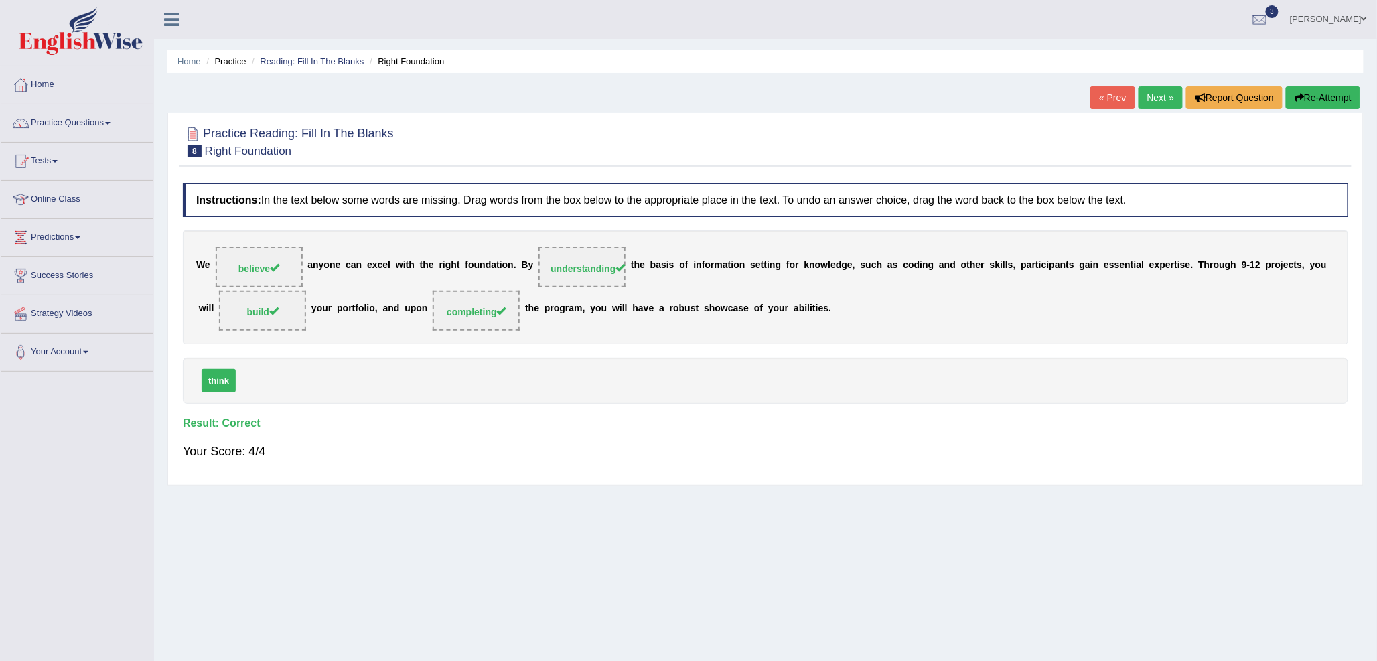
click at [1150, 91] on link "Next »" at bounding box center [1160, 97] width 44 height 23
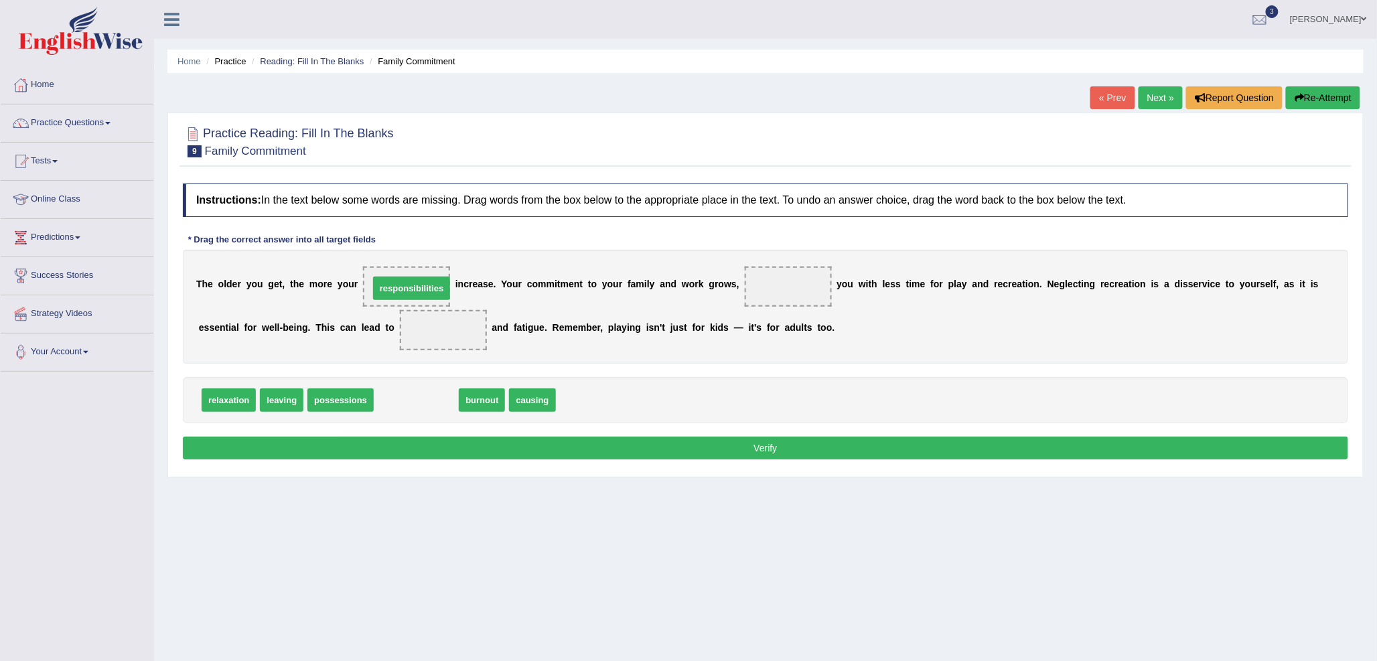
drag, startPoint x: 411, startPoint y: 402, endPoint x: 406, endPoint y: 290, distance: 111.9
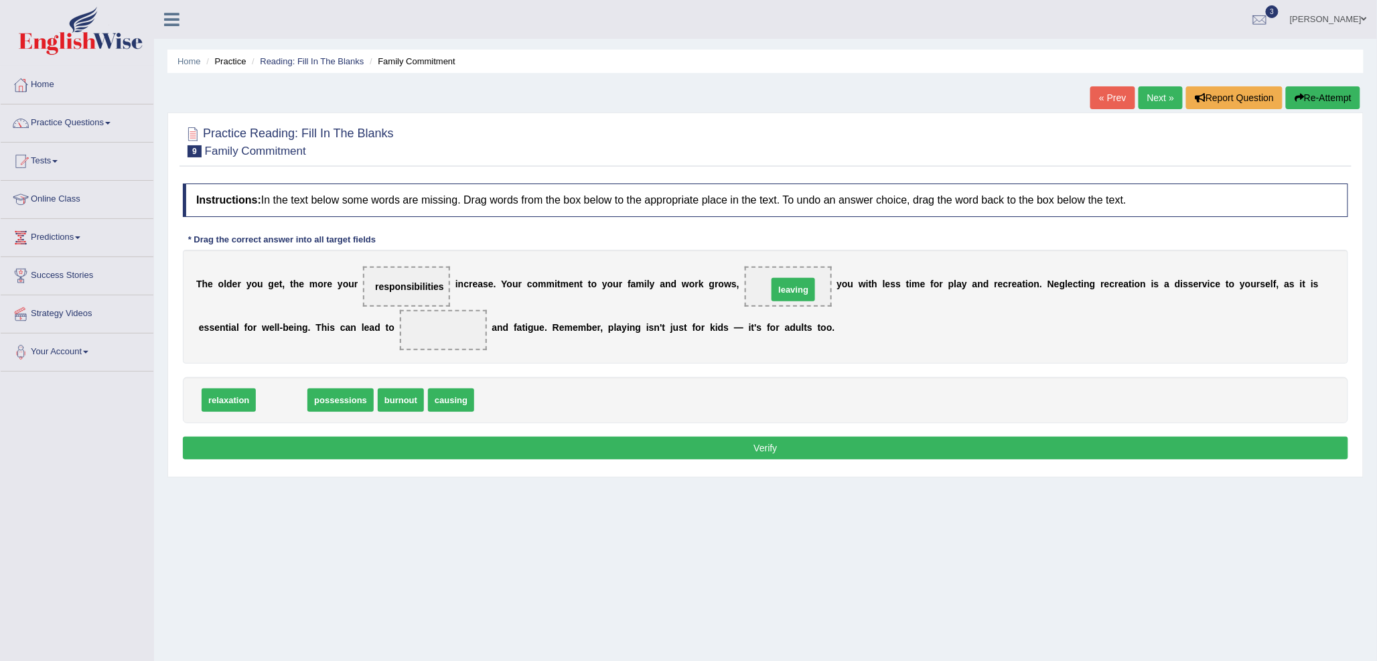
drag, startPoint x: 275, startPoint y: 400, endPoint x: 786, endPoint y: 289, distance: 523.4
drag, startPoint x: 363, startPoint y: 399, endPoint x: 450, endPoint y: 329, distance: 111.9
click at [643, 452] on button "Verify" at bounding box center [765, 448] width 1165 height 23
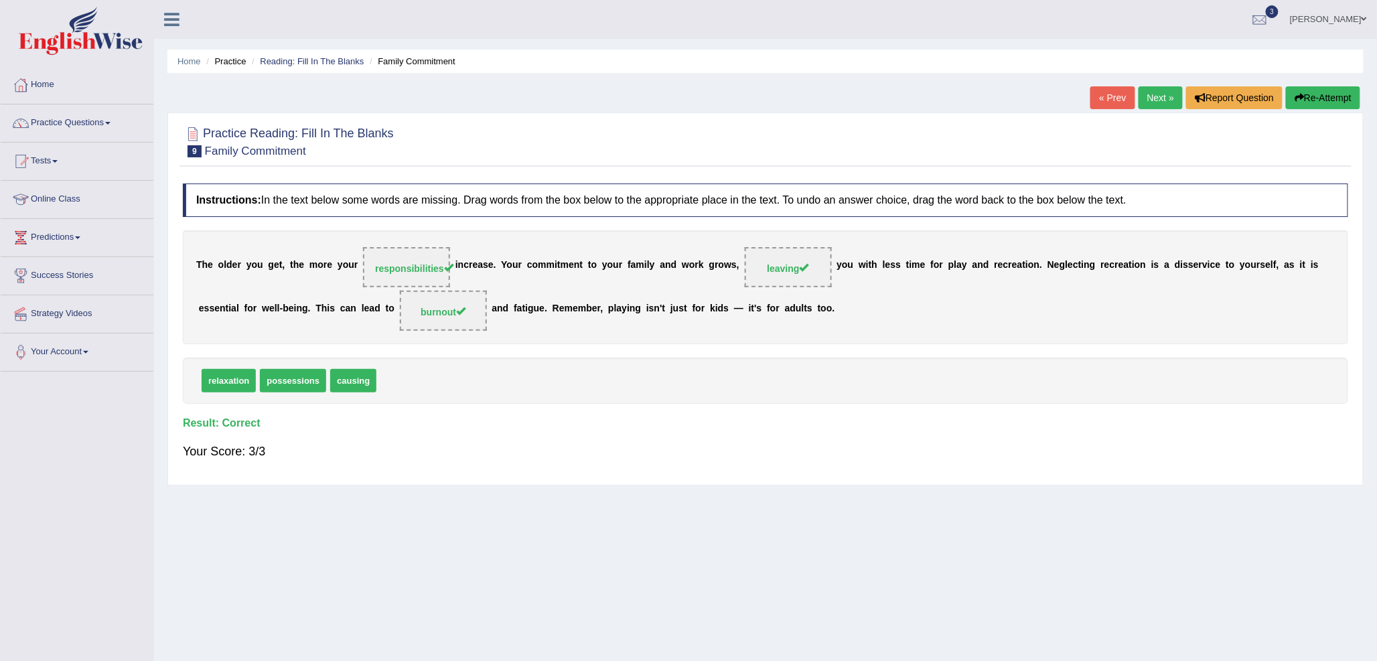
click at [1152, 103] on link "Next »" at bounding box center [1160, 97] width 44 height 23
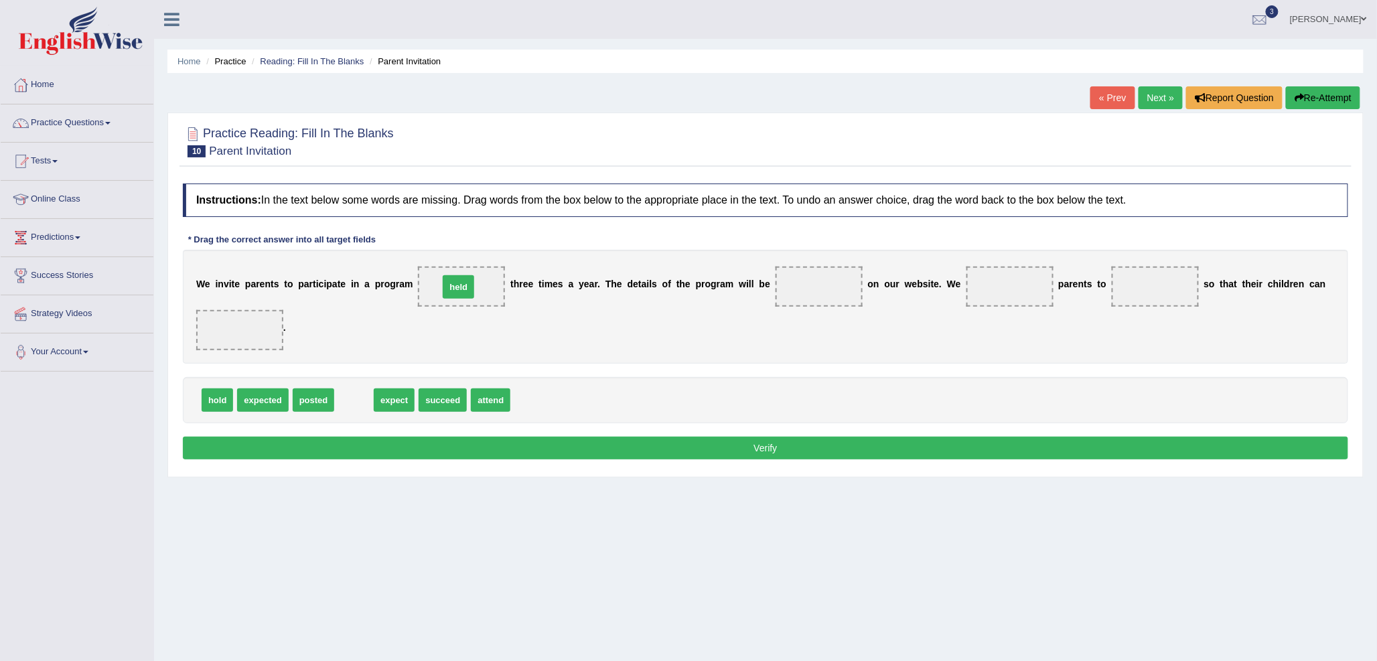
drag, startPoint x: 351, startPoint y: 396, endPoint x: 455, endPoint y: 283, distance: 154.0
drag, startPoint x: 313, startPoint y: 400, endPoint x: 828, endPoint y: 293, distance: 525.3
drag, startPoint x: 313, startPoint y: 402, endPoint x: 999, endPoint y: 285, distance: 695.6
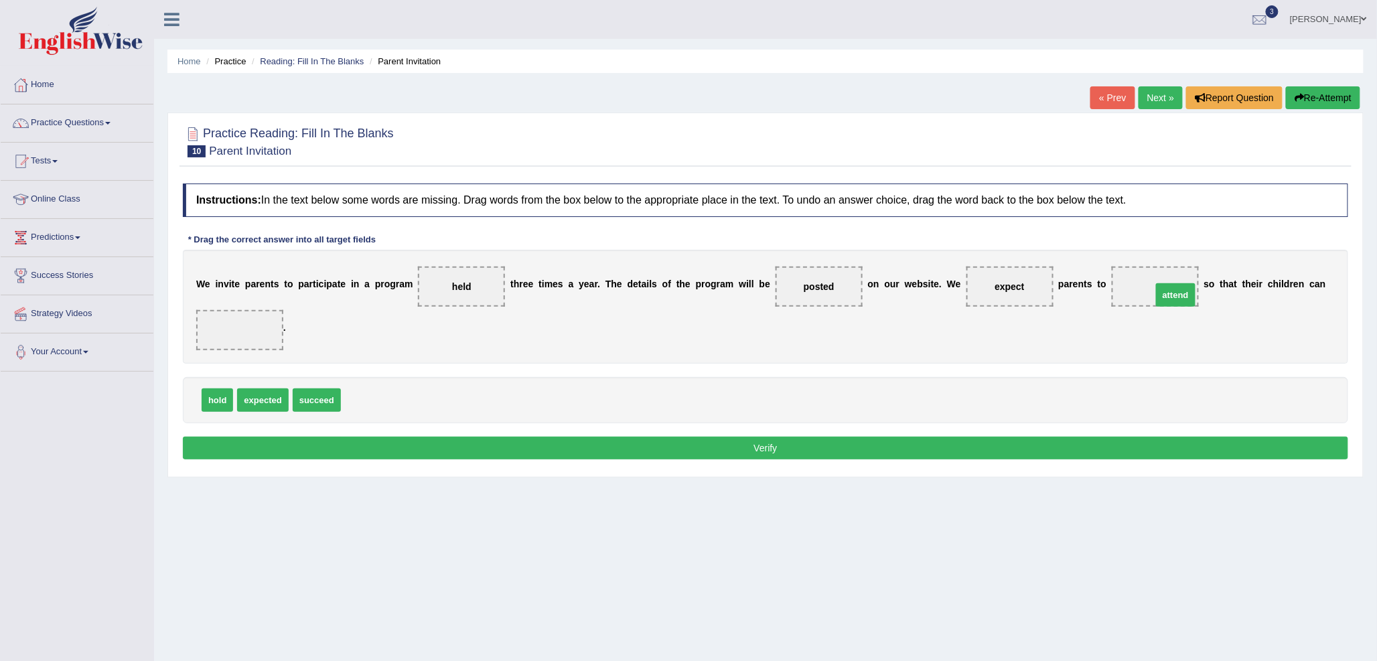
drag, startPoint x: 380, startPoint y: 402, endPoint x: 1191, endPoint y: 297, distance: 817.0
drag, startPoint x: 316, startPoint y: 403, endPoint x: 234, endPoint y: 340, distance: 103.1
click at [407, 451] on button "Verify" at bounding box center [765, 448] width 1165 height 23
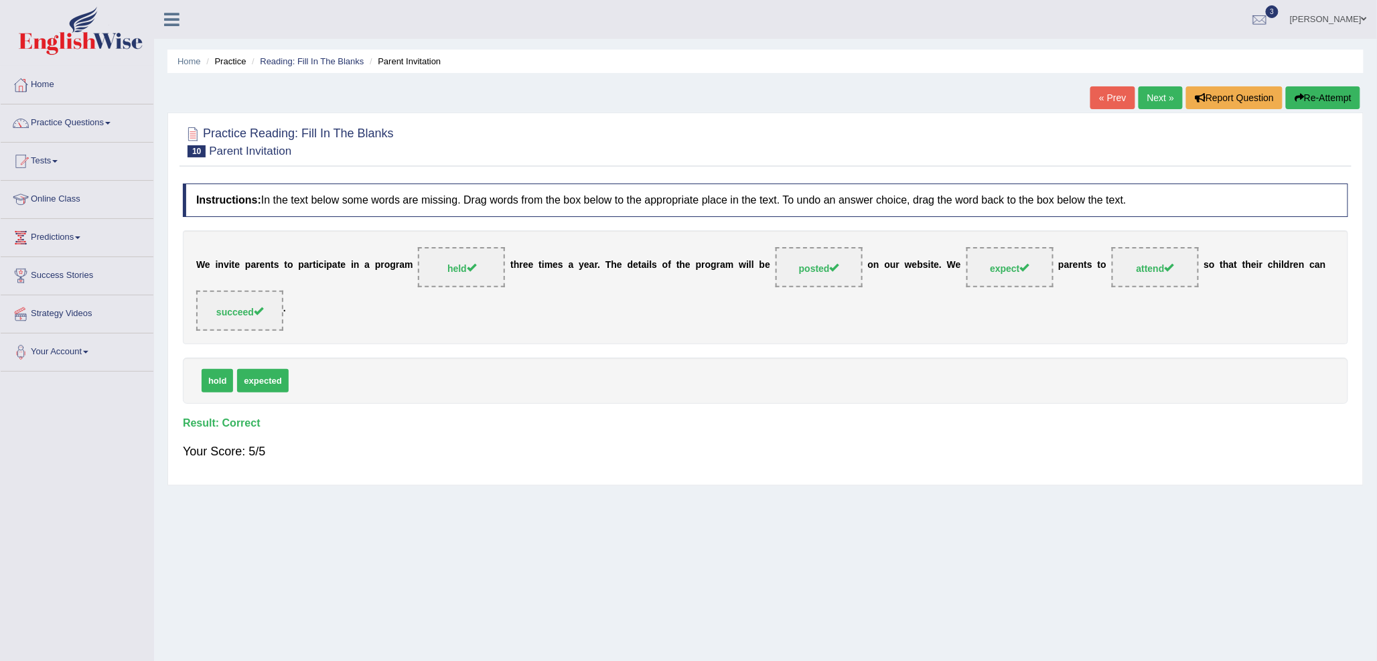
click at [1146, 100] on link "Next »" at bounding box center [1160, 97] width 44 height 23
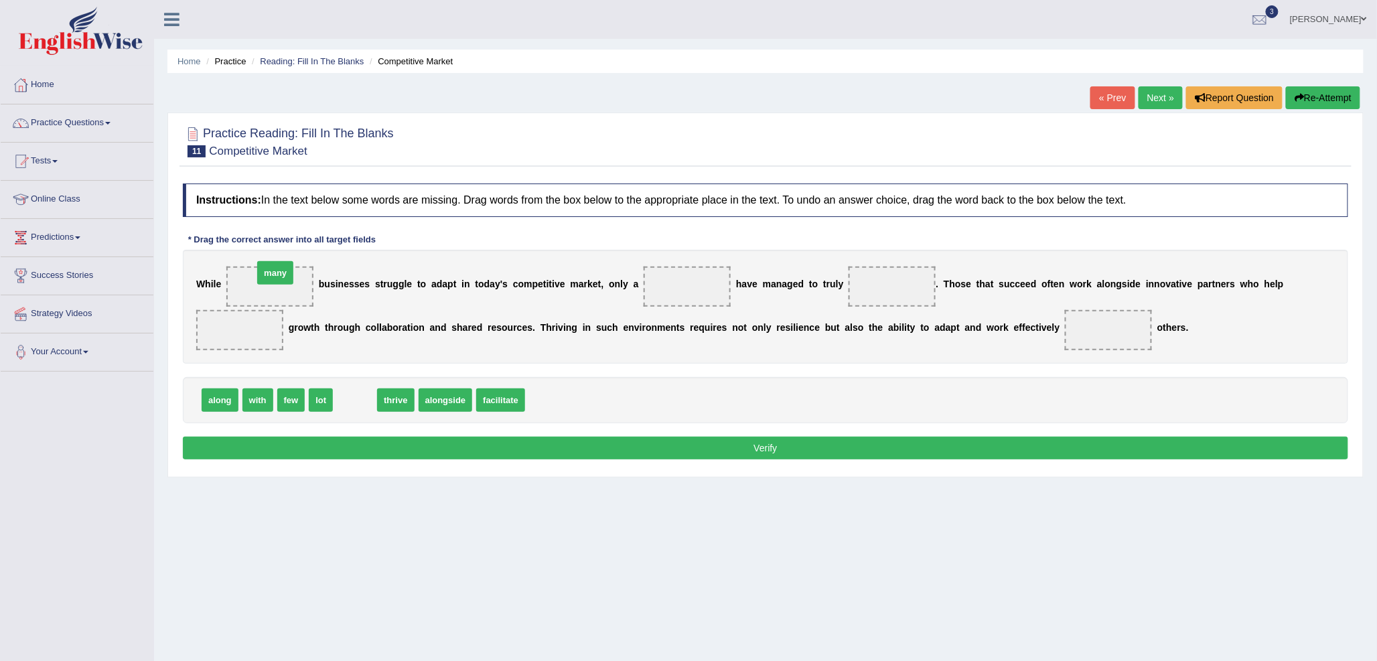
drag, startPoint x: 349, startPoint y: 399, endPoint x: 269, endPoint y: 272, distance: 150.1
drag, startPoint x: 297, startPoint y: 398, endPoint x: 704, endPoint y: 279, distance: 424.4
drag, startPoint x: 319, startPoint y: 398, endPoint x: 893, endPoint y: 285, distance: 585.4
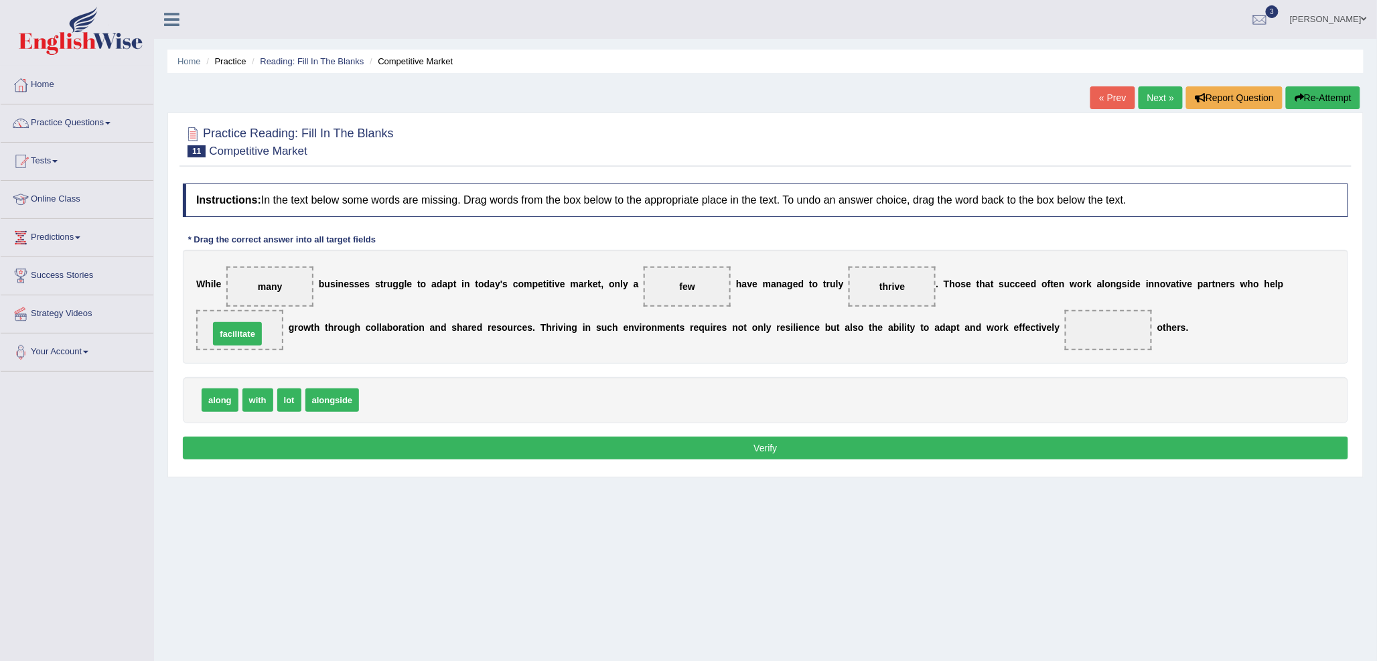
drag, startPoint x: 390, startPoint y: 399, endPoint x: 240, endPoint y: 333, distance: 164.0
drag, startPoint x: 222, startPoint y: 396, endPoint x: 187, endPoint y: 390, distance: 34.6
drag, startPoint x: 288, startPoint y: 402, endPoint x: 1109, endPoint y: 330, distance: 824.0
click at [864, 447] on button "Verify" at bounding box center [765, 448] width 1165 height 23
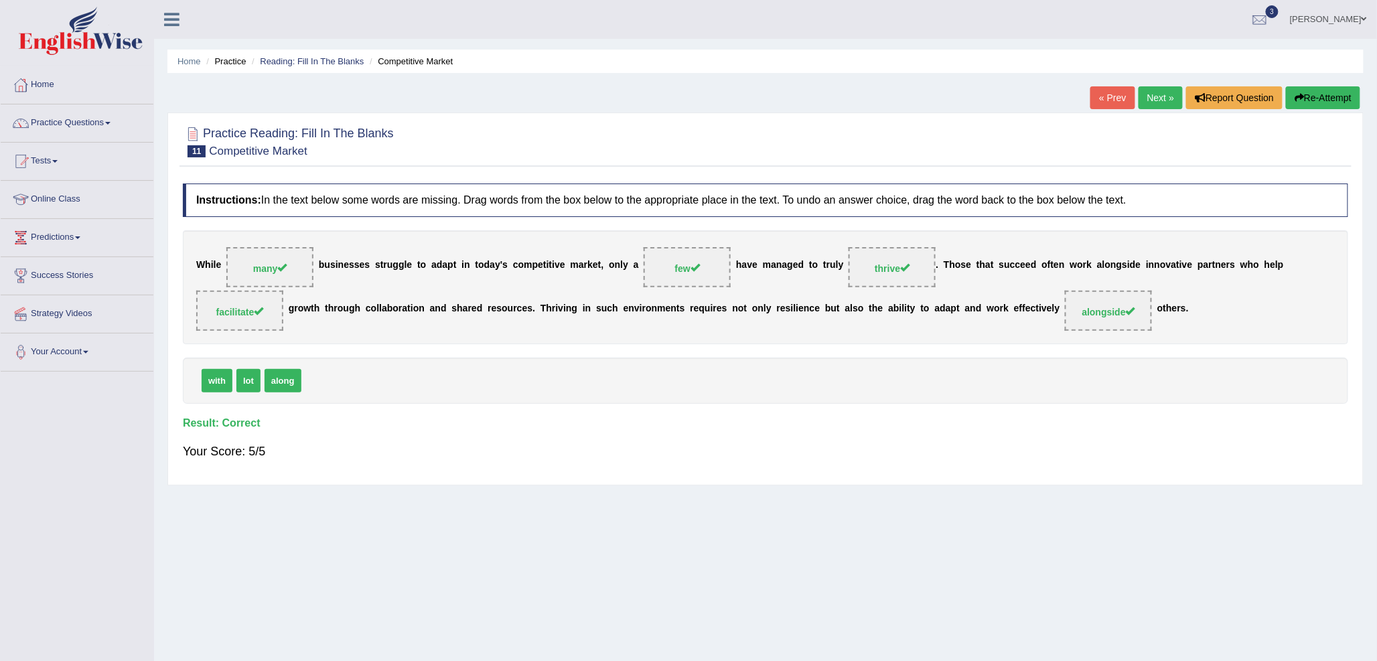
click at [1154, 107] on link "Next »" at bounding box center [1160, 97] width 44 height 23
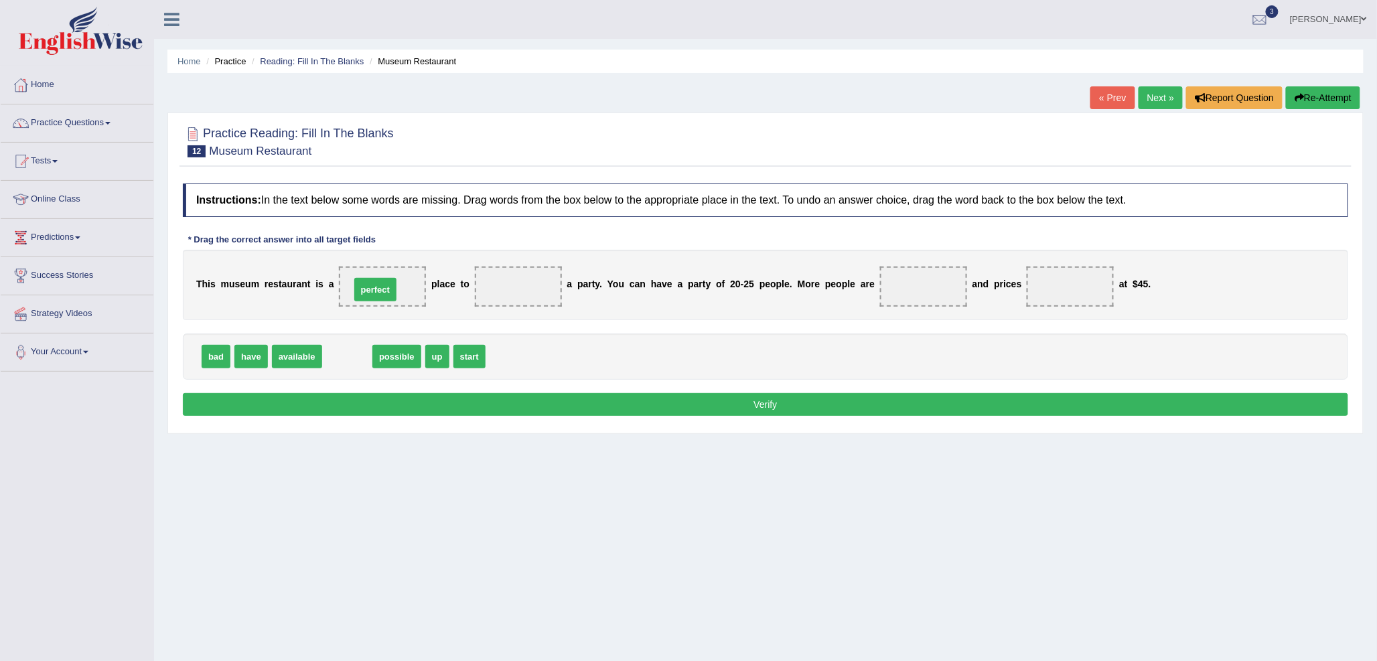
drag, startPoint x: 343, startPoint y: 358, endPoint x: 372, endPoint y: 288, distance: 75.1
drag, startPoint x: 258, startPoint y: 352, endPoint x: 533, endPoint y: 281, distance: 284.0
click at [251, 355] on span "available" at bounding box center [259, 356] width 50 height 23
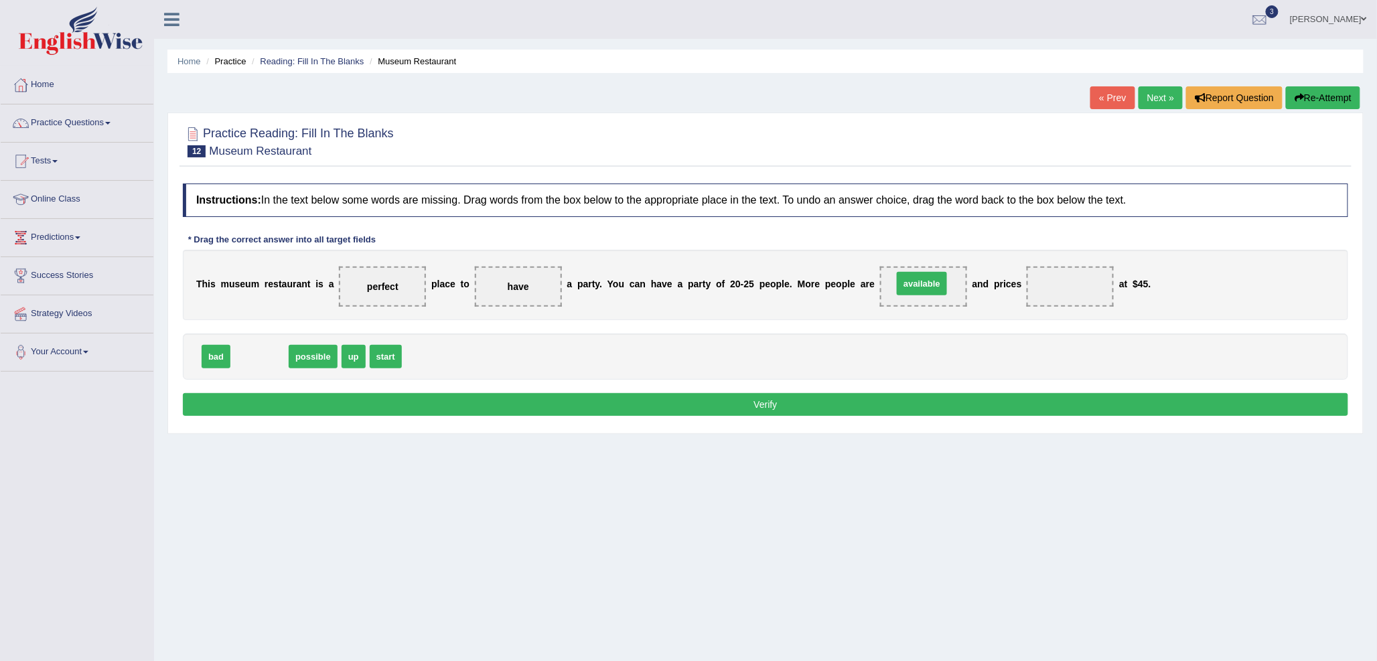
drag, startPoint x: 252, startPoint y: 357, endPoint x: 914, endPoint y: 284, distance: 666.2
drag, startPoint x: 331, startPoint y: 358, endPoint x: 1052, endPoint y: 295, distance: 723.3
click at [825, 404] on button "Verify" at bounding box center [765, 404] width 1165 height 23
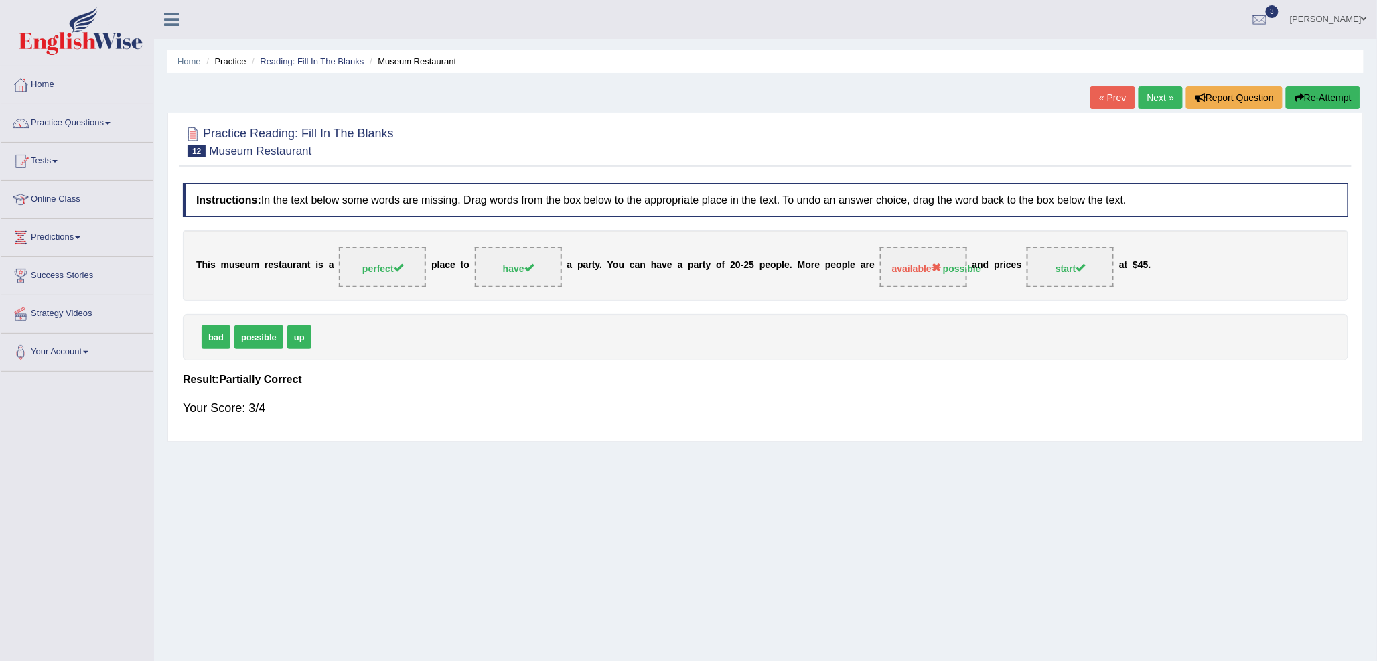
click at [1166, 87] on link "Next »" at bounding box center [1160, 97] width 44 height 23
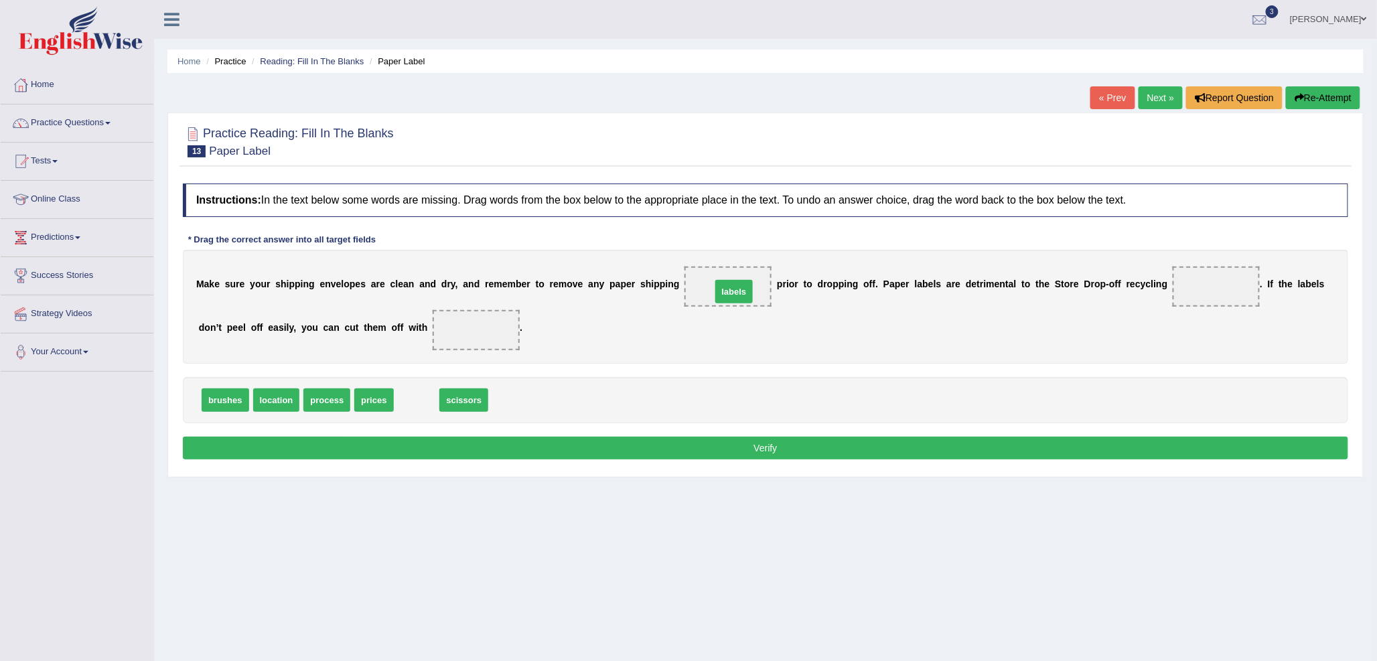
drag, startPoint x: 413, startPoint y: 397, endPoint x: 731, endPoint y: 289, distance: 335.4
drag, startPoint x: 329, startPoint y: 395, endPoint x: 1217, endPoint y: 287, distance: 894.5
drag, startPoint x: 374, startPoint y: 399, endPoint x: 490, endPoint y: 339, distance: 130.9
click at [548, 450] on button "Verify" at bounding box center [765, 448] width 1165 height 23
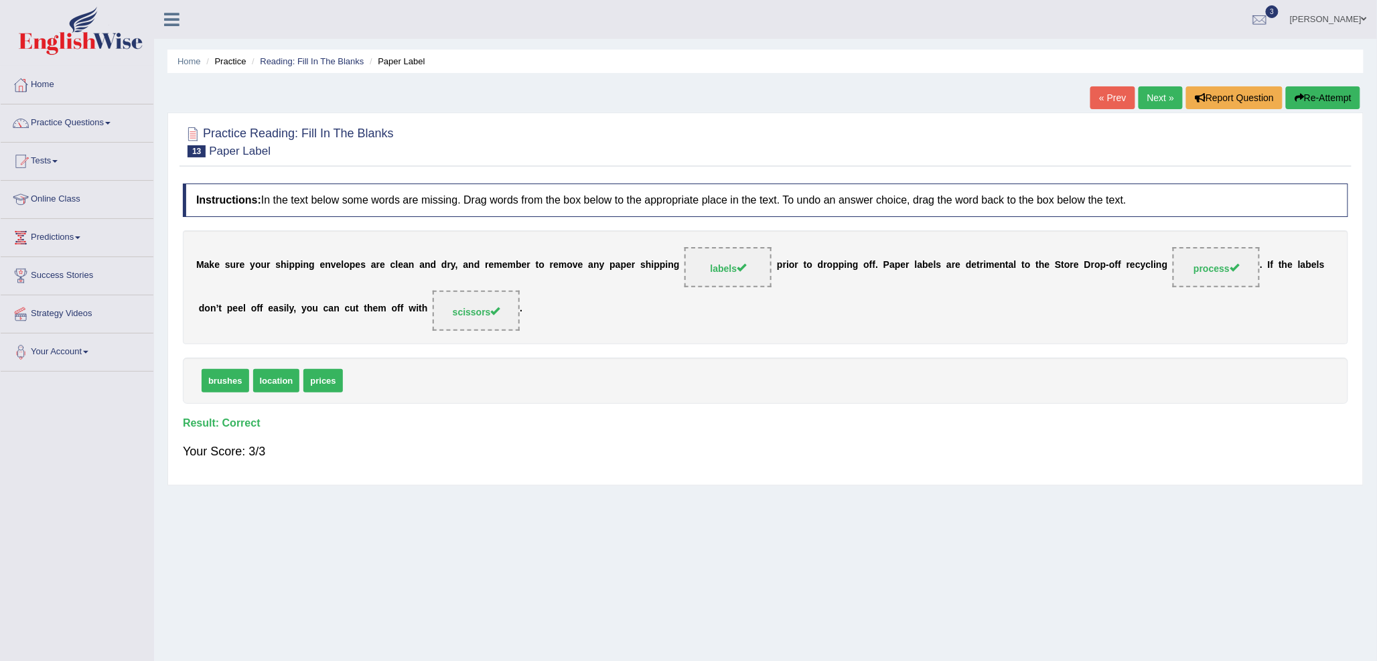
click at [1159, 94] on link "Next »" at bounding box center [1160, 97] width 44 height 23
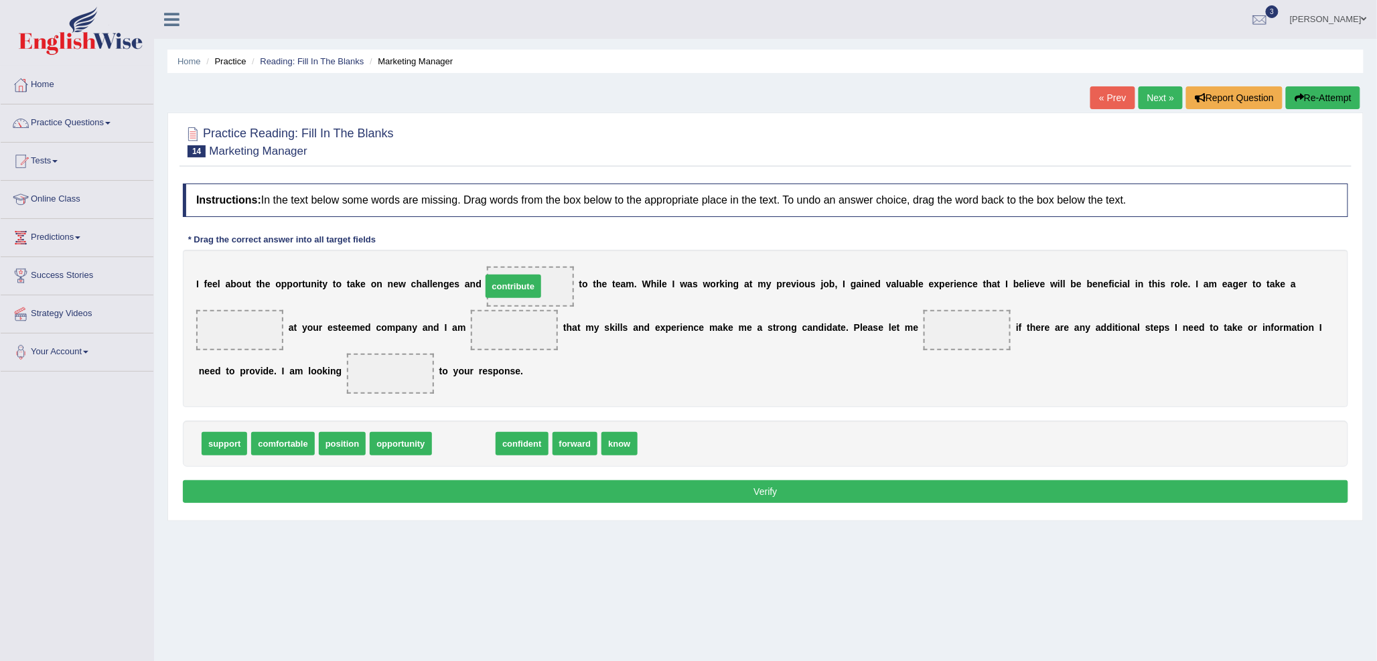
drag, startPoint x: 464, startPoint y: 440, endPoint x: 518, endPoint y: 282, distance: 166.9
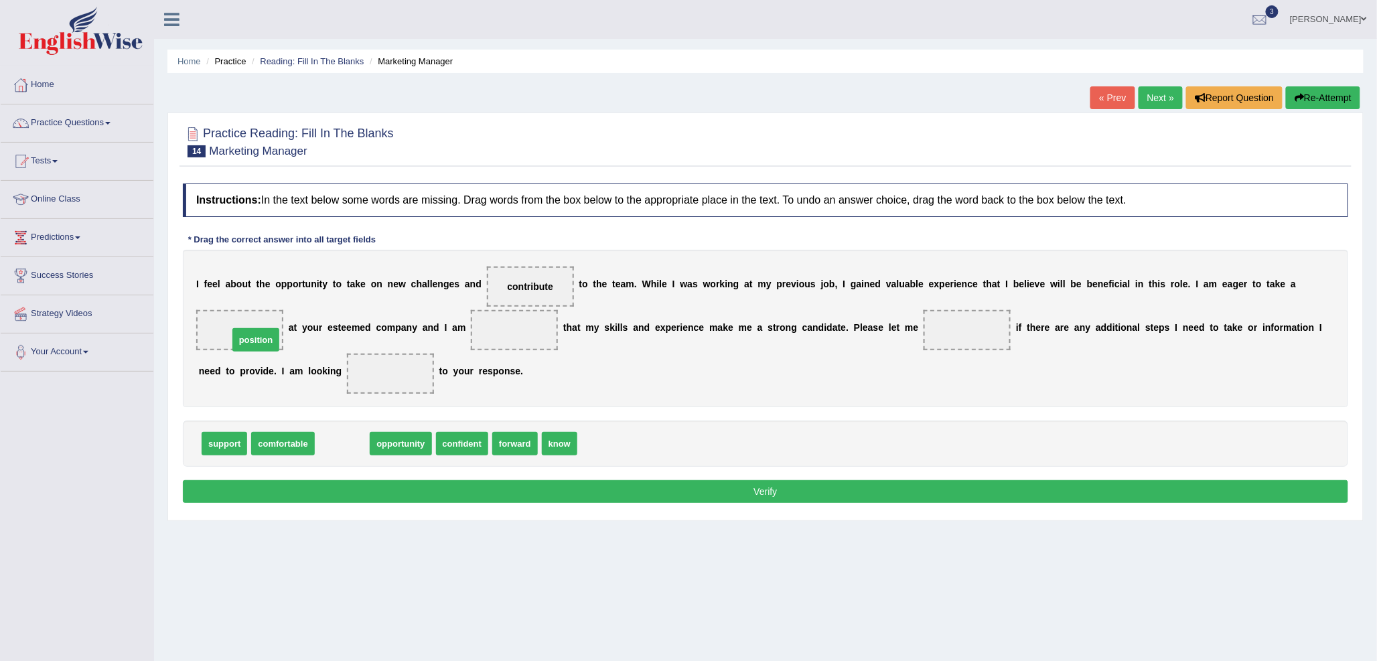
drag, startPoint x: 336, startPoint y: 446, endPoint x: 248, endPoint y: 340, distance: 137.4
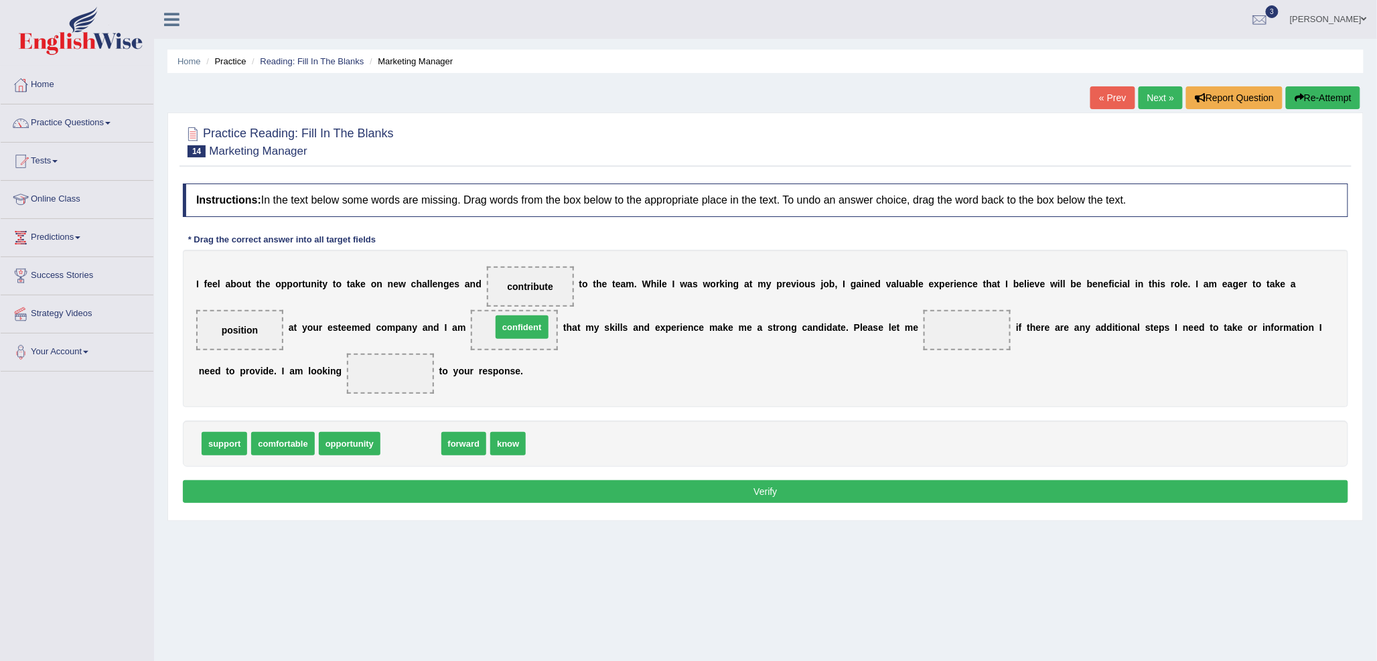
drag, startPoint x: 398, startPoint y: 443, endPoint x: 509, endPoint y: 327, distance: 161.0
drag, startPoint x: 453, startPoint y: 440, endPoint x: 978, endPoint y: 329, distance: 536.6
drag, startPoint x: 405, startPoint y: 440, endPoint x: 400, endPoint y: 366, distance: 74.5
click at [573, 490] on button "Verify" at bounding box center [765, 491] width 1165 height 23
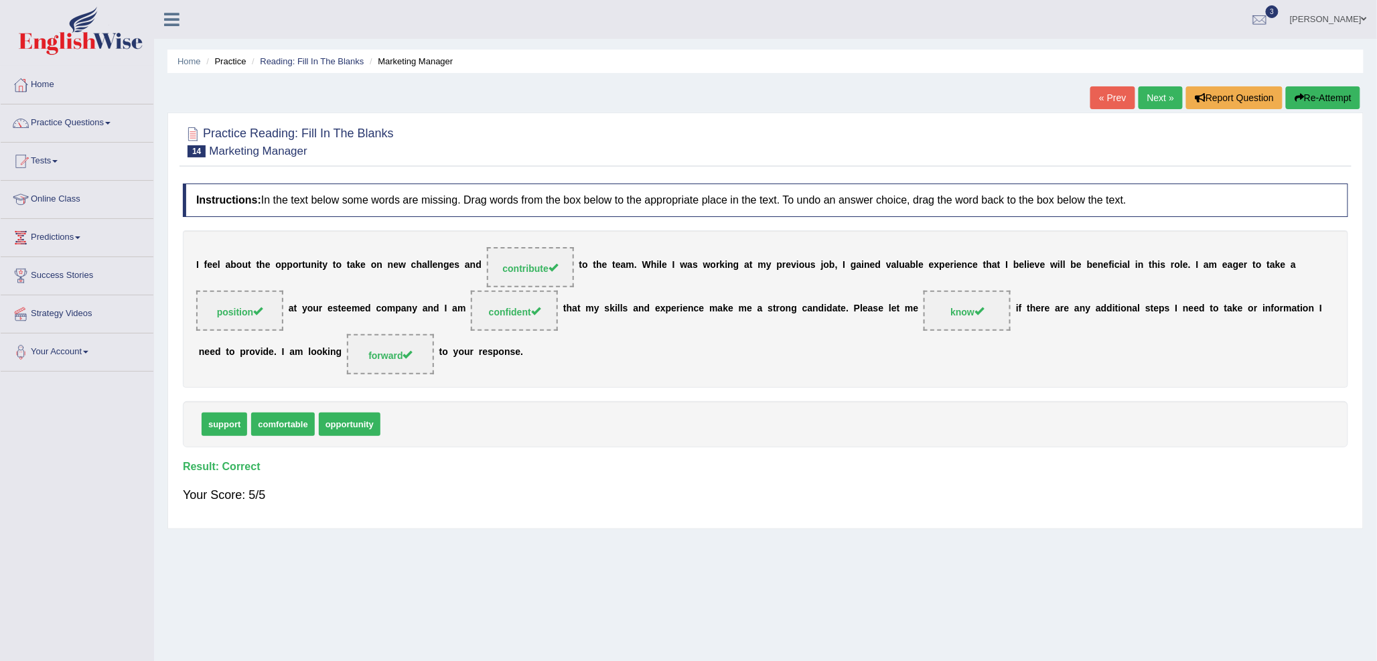
click at [1167, 99] on link "Next »" at bounding box center [1160, 97] width 44 height 23
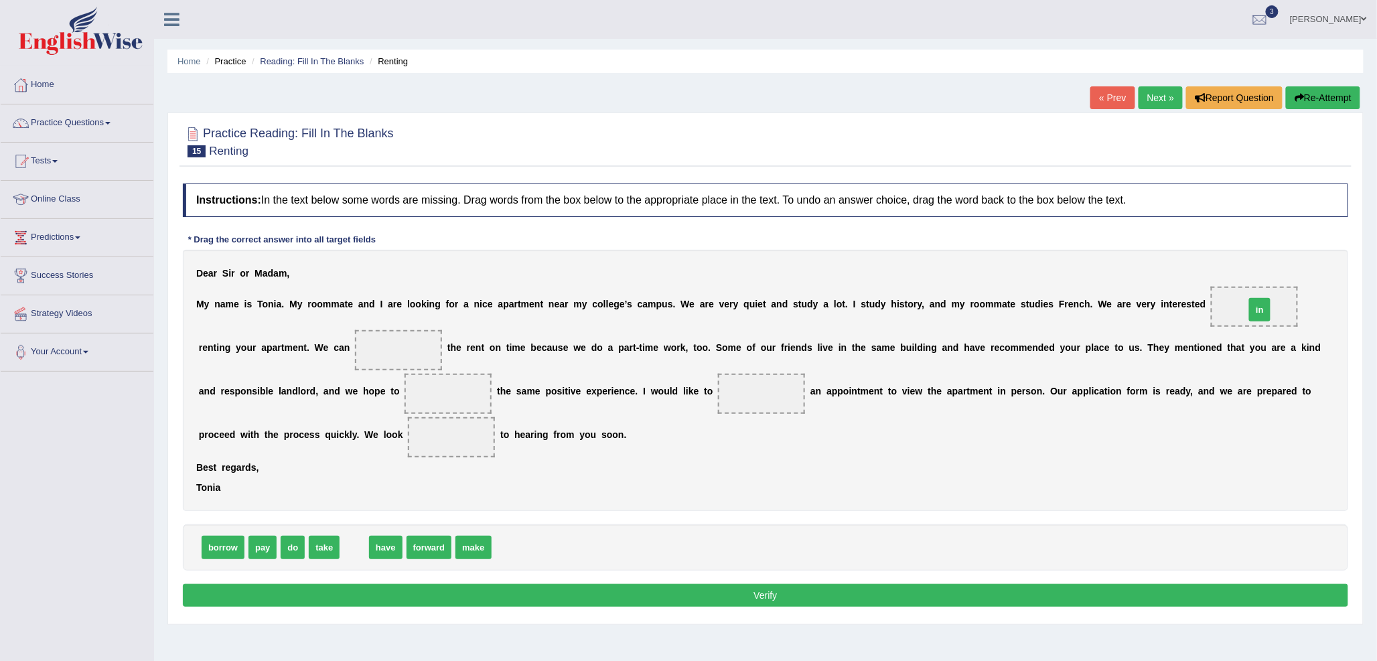
drag, startPoint x: 355, startPoint y: 550, endPoint x: 1260, endPoint y: 313, distance: 936.0
drag, startPoint x: 260, startPoint y: 544, endPoint x: 400, endPoint y: 351, distance: 239.2
drag, startPoint x: 319, startPoint y: 552, endPoint x: 438, endPoint y: 402, distance: 191.2
drag, startPoint x: 390, startPoint y: 538, endPoint x: 761, endPoint y: 389, distance: 399.9
drag, startPoint x: 321, startPoint y: 545, endPoint x: 444, endPoint y: 435, distance: 164.5
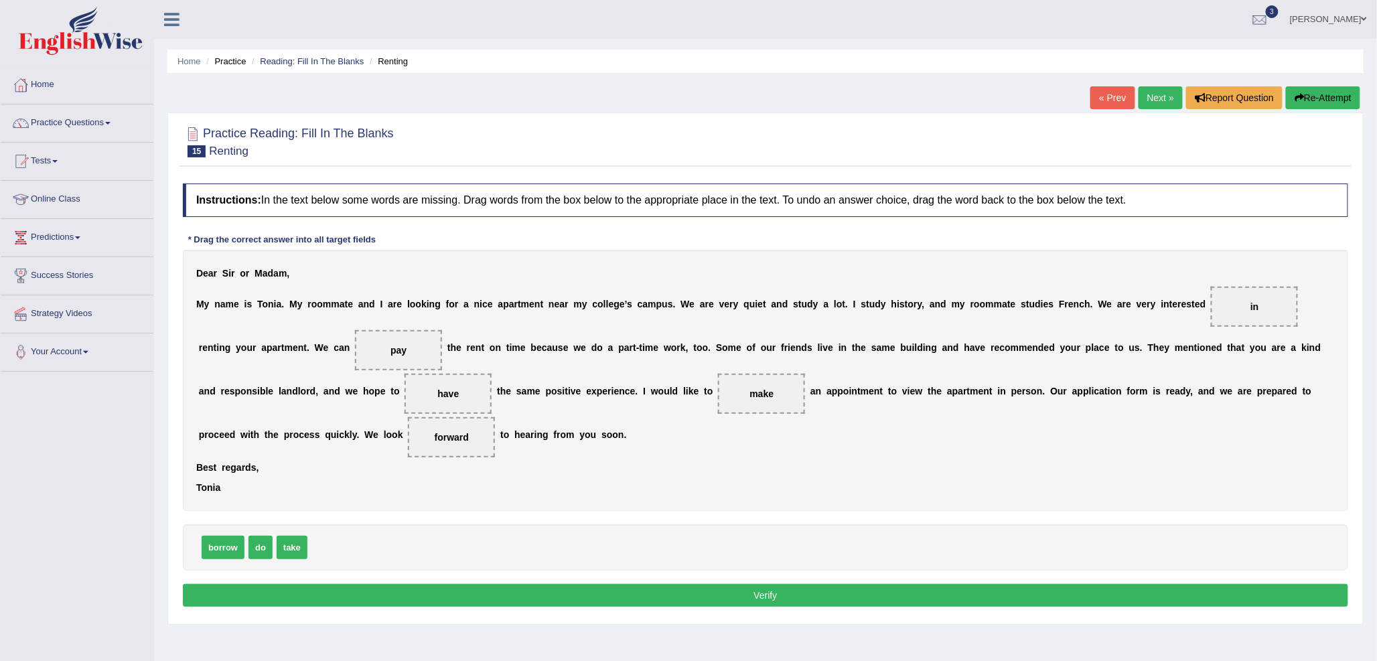
click at [482, 593] on button "Verify" at bounding box center [765, 595] width 1165 height 23
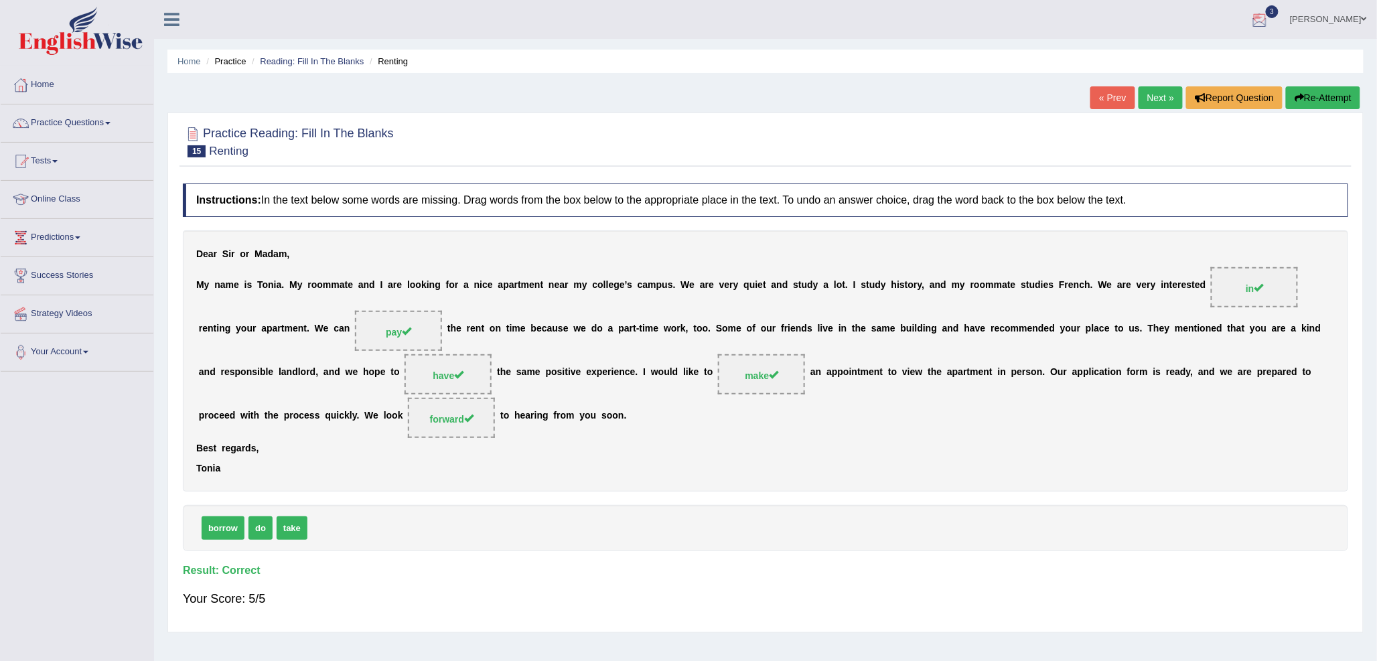
click at [1153, 107] on link "Next »" at bounding box center [1160, 97] width 44 height 23
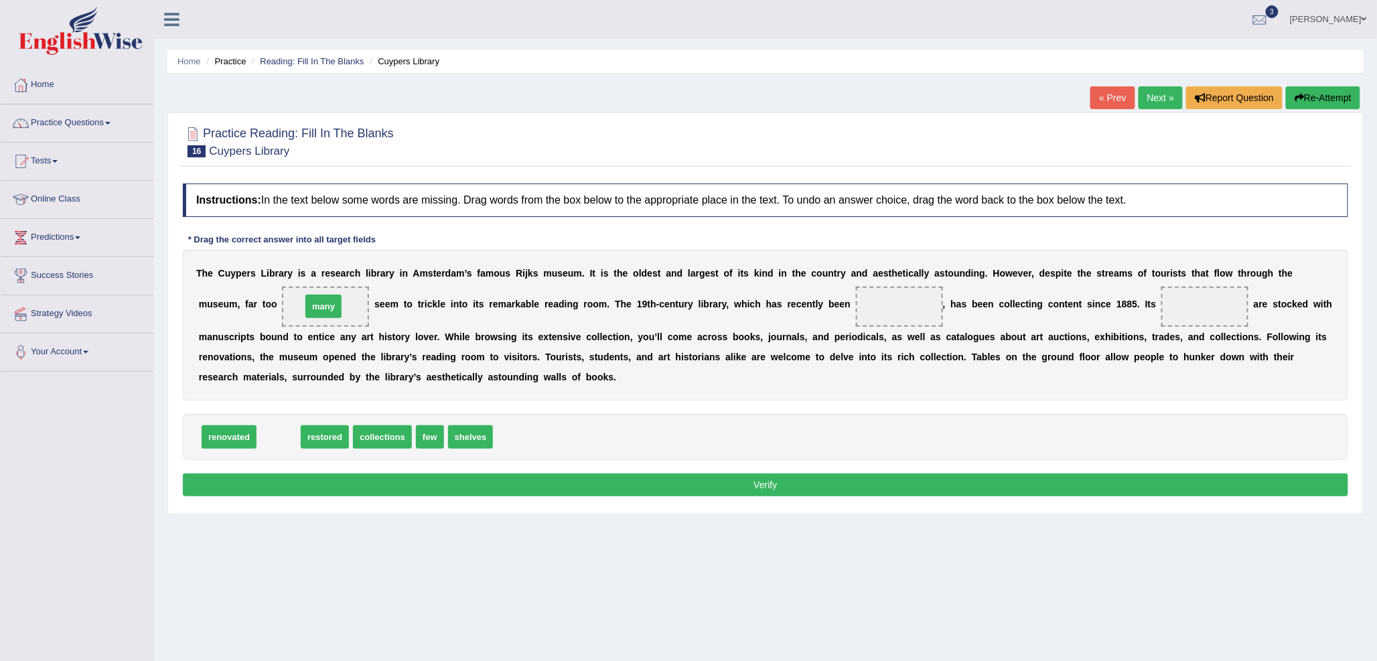
drag, startPoint x: 275, startPoint y: 434, endPoint x: 320, endPoint y: 303, distance: 138.1
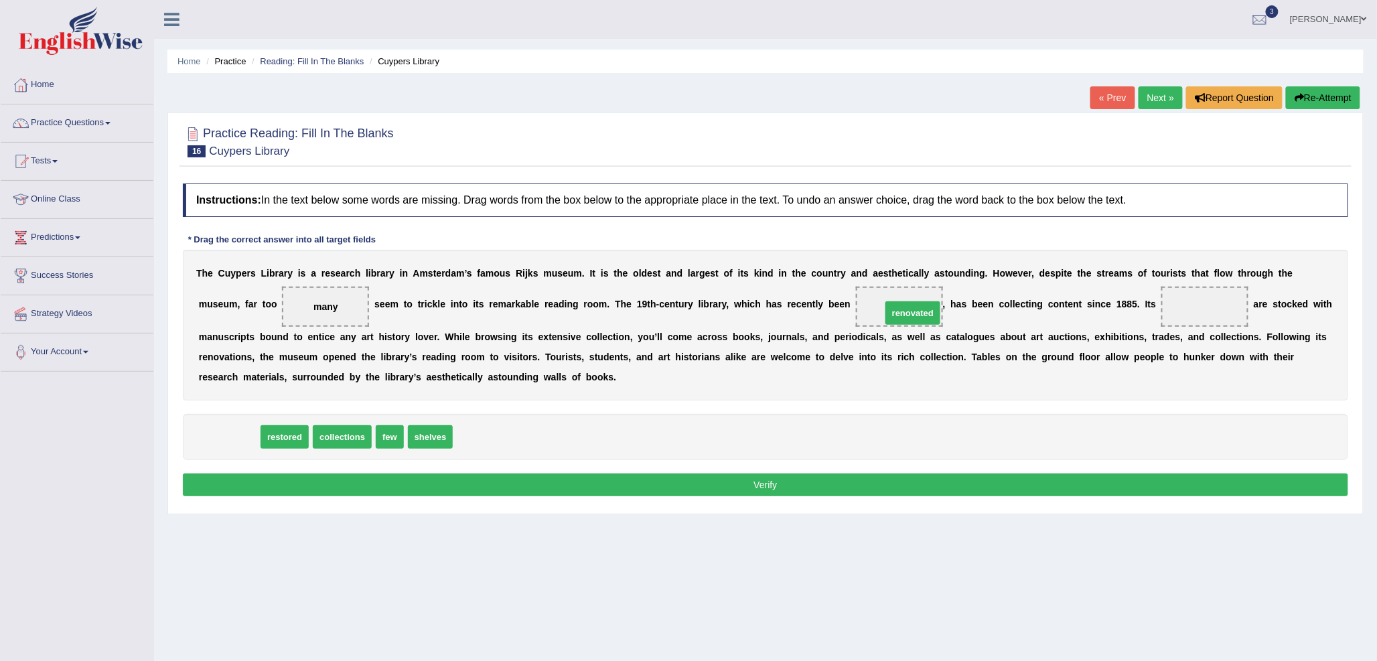
drag, startPoint x: 223, startPoint y: 443, endPoint x: 907, endPoint y: 319, distance: 694.8
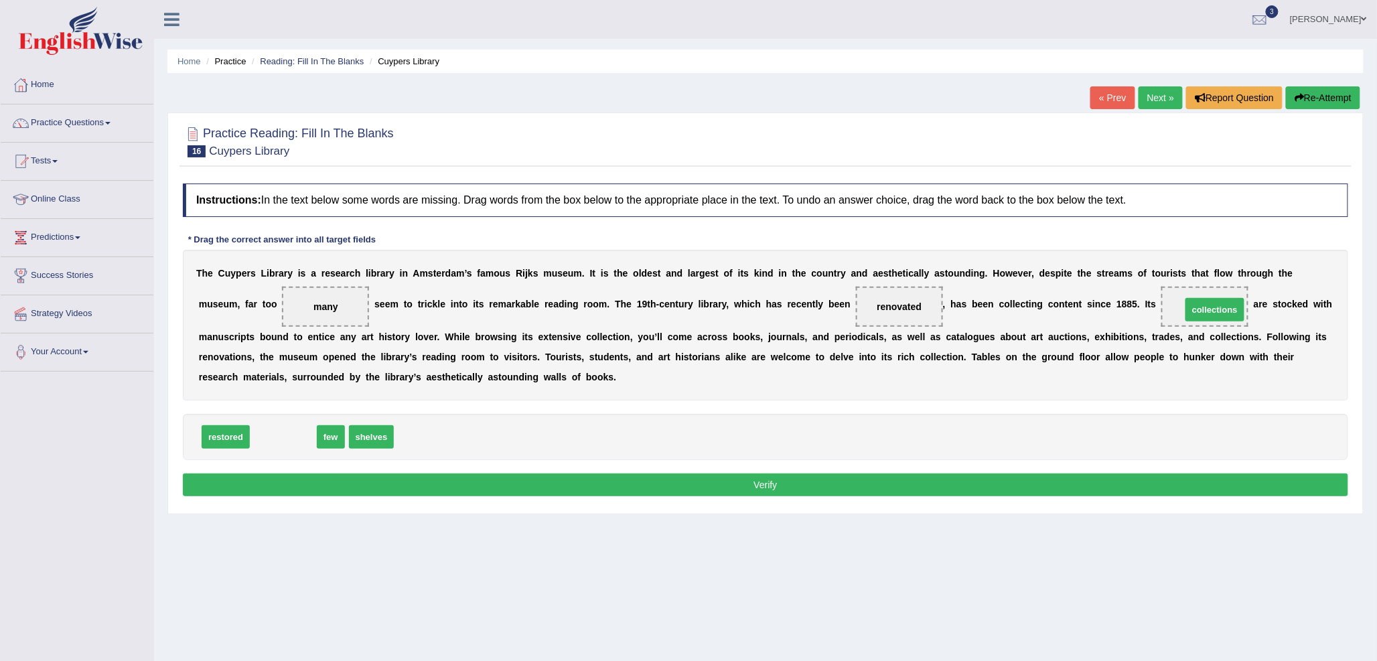
drag, startPoint x: 297, startPoint y: 433, endPoint x: 1226, endPoint y: 306, distance: 938.0
click at [497, 473] on button "Verify" at bounding box center [765, 484] width 1165 height 23
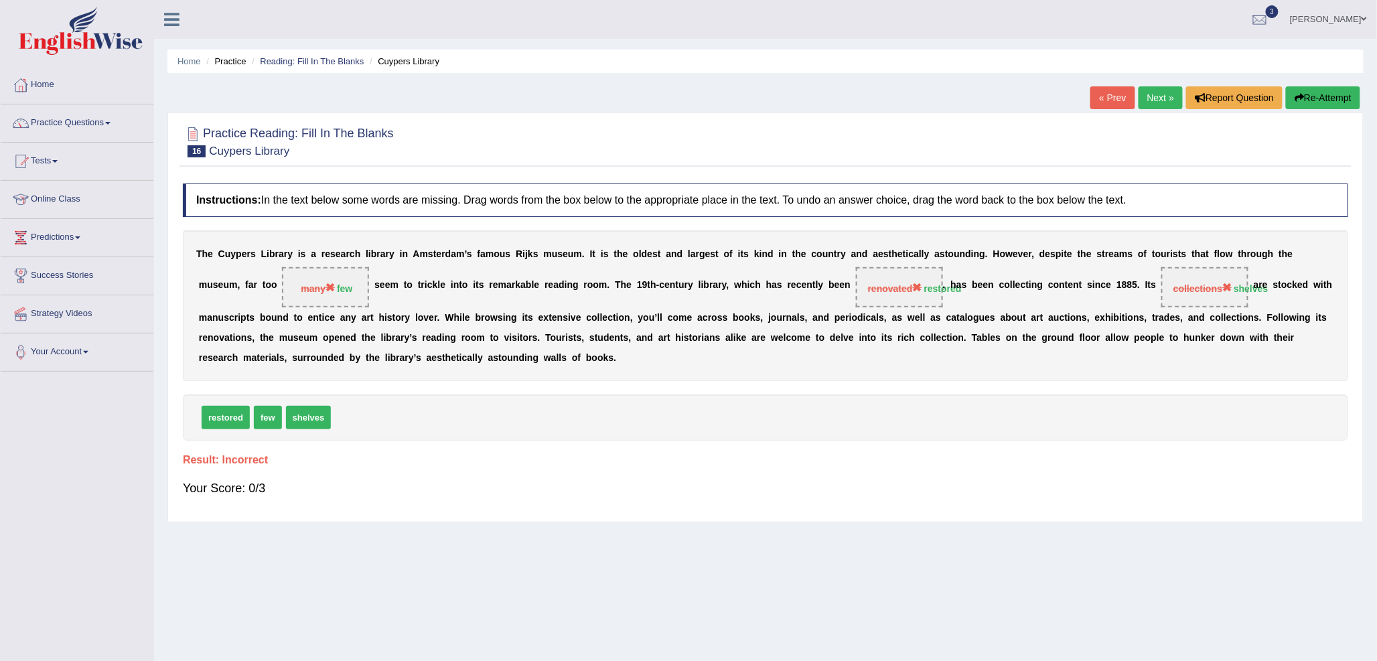
click at [1168, 103] on link "Next »" at bounding box center [1160, 97] width 44 height 23
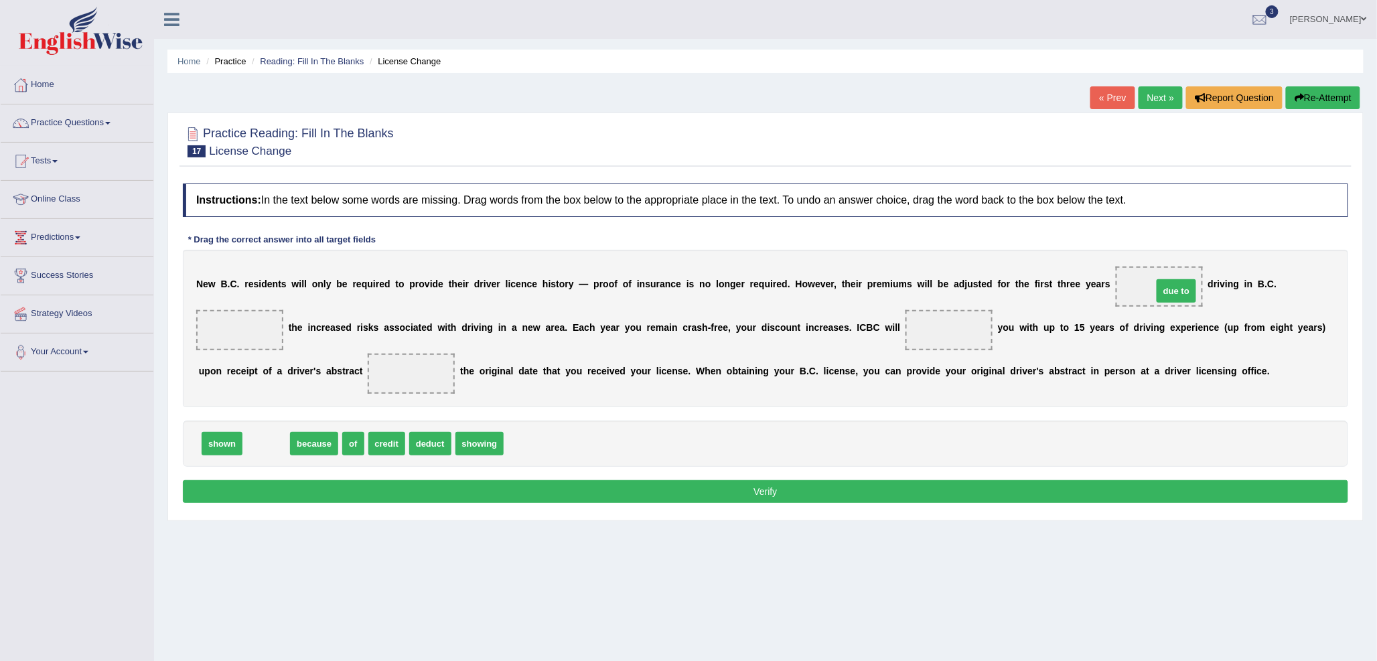
drag, startPoint x: 264, startPoint y: 443, endPoint x: 1174, endPoint y: 290, distance: 922.7
drag, startPoint x: 271, startPoint y: 445, endPoint x: 241, endPoint y: 329, distance: 118.9
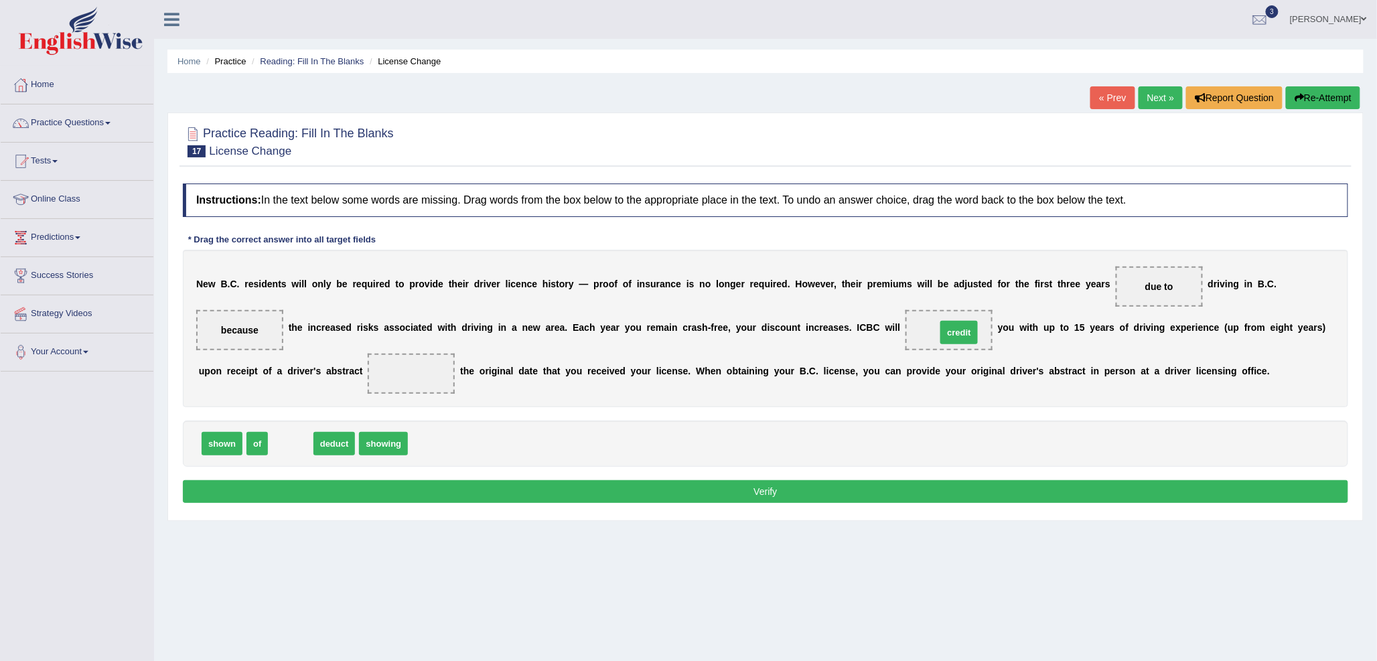
drag, startPoint x: 283, startPoint y: 442, endPoint x: 951, endPoint y: 331, distance: 677.4
drag, startPoint x: 226, startPoint y: 443, endPoint x: 424, endPoint y: 376, distance: 208.8
click at [525, 489] on button "Verify" at bounding box center [765, 491] width 1165 height 23
